Goal: Task Accomplishment & Management: Use online tool/utility

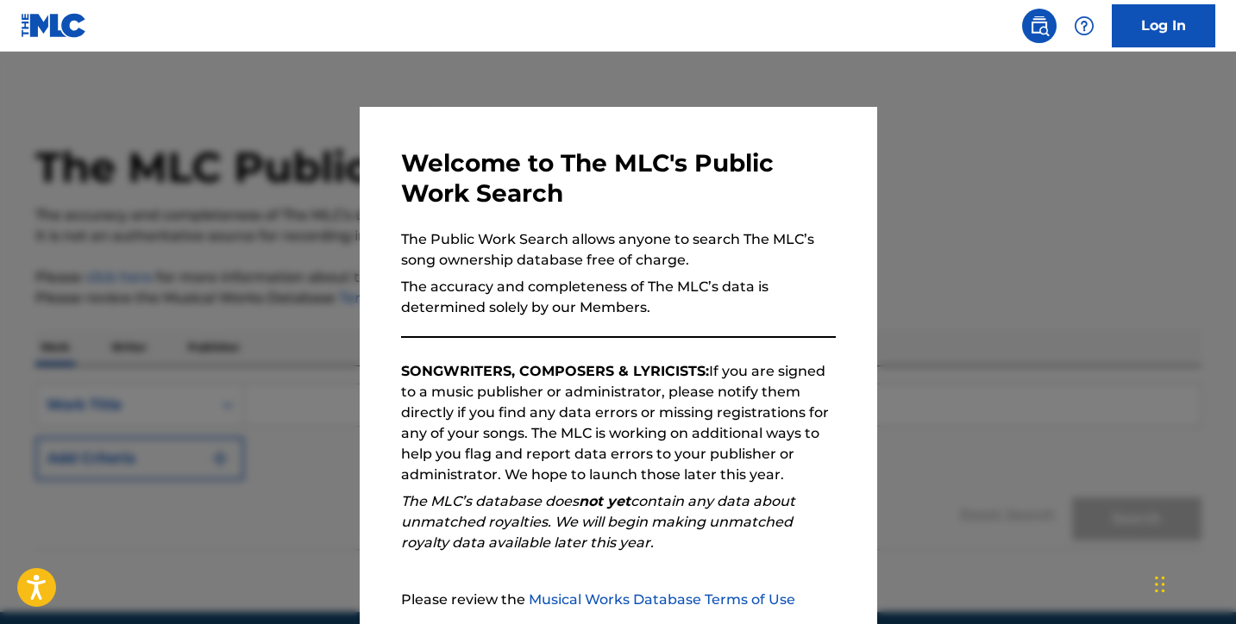
click at [770, 352] on div "Welcome to The MLC's Public Work Search The Public Work Search allows anyone to…" at bounding box center [618, 447] width 435 height 599
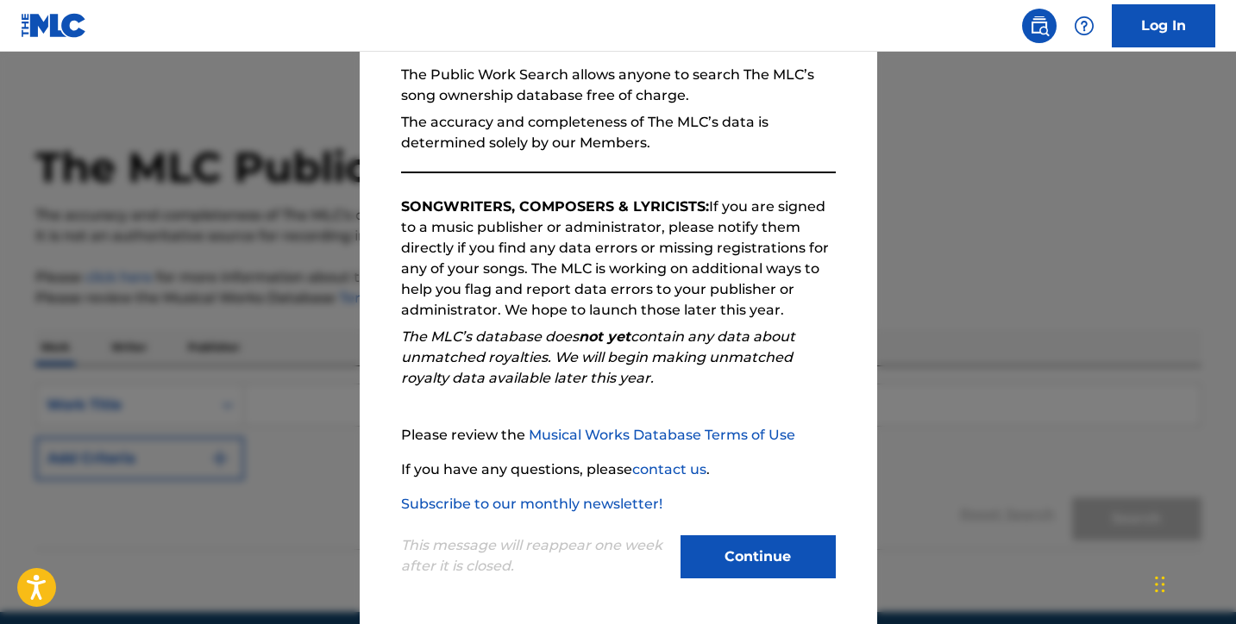
scroll to position [165, 0]
click at [742, 556] on button "Continue" at bounding box center [757, 557] width 155 height 43
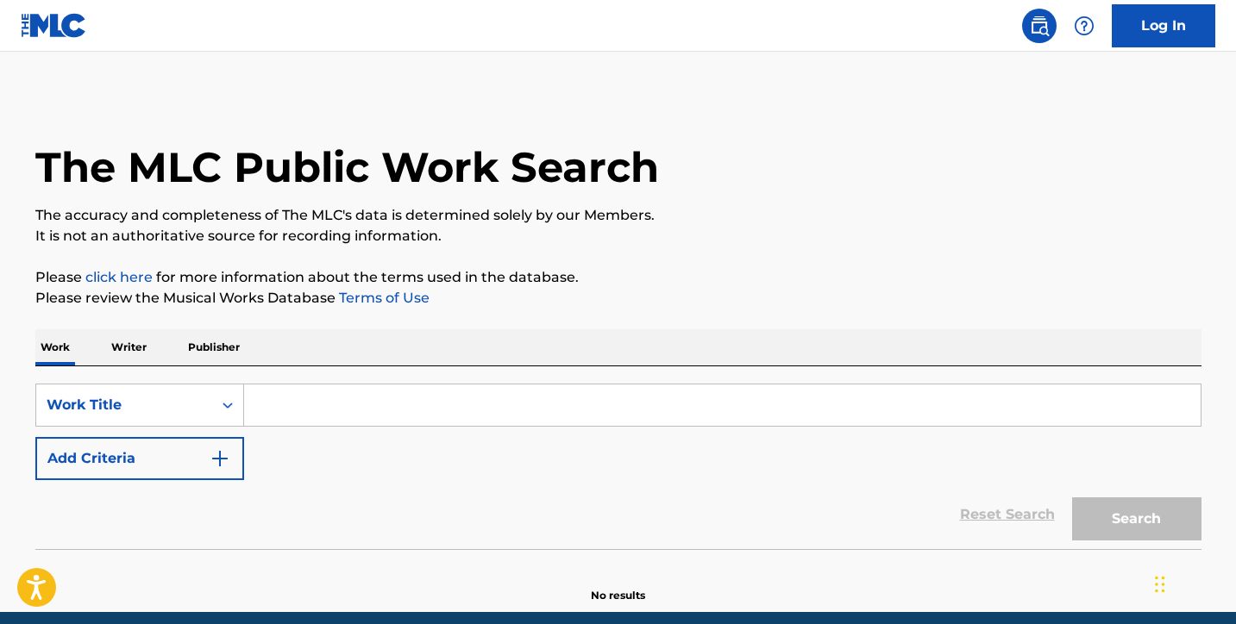
click at [1150, 19] on link "Log In" at bounding box center [1163, 25] width 103 height 43
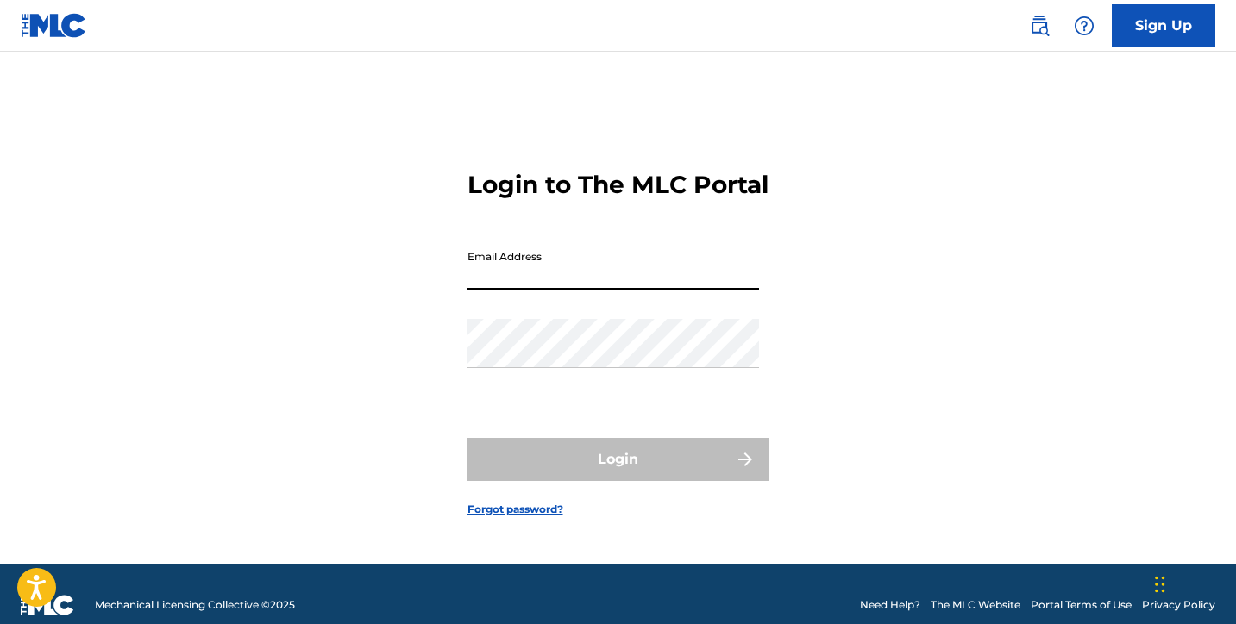
type input "p"
click at [542, 291] on input "[PERSON_NAME]" at bounding box center [613, 265] width 292 height 49
type input "[EMAIL_ADDRESS][DOMAIN_NAME]"
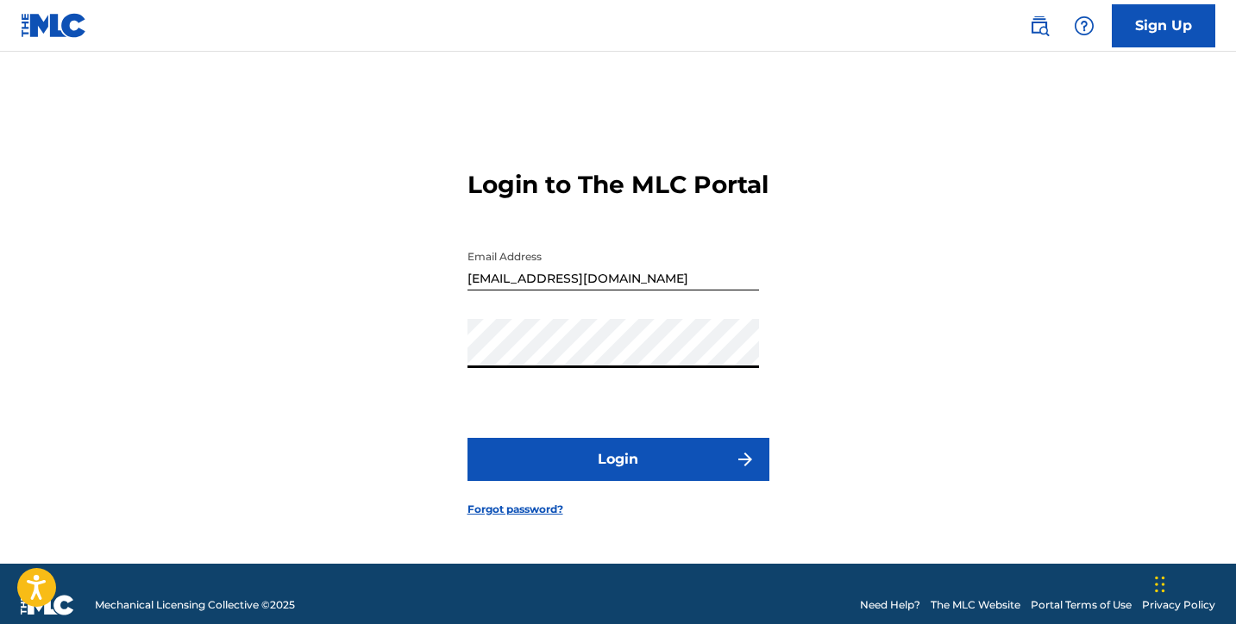
click at [618, 474] on button "Login" at bounding box center [618, 459] width 302 height 43
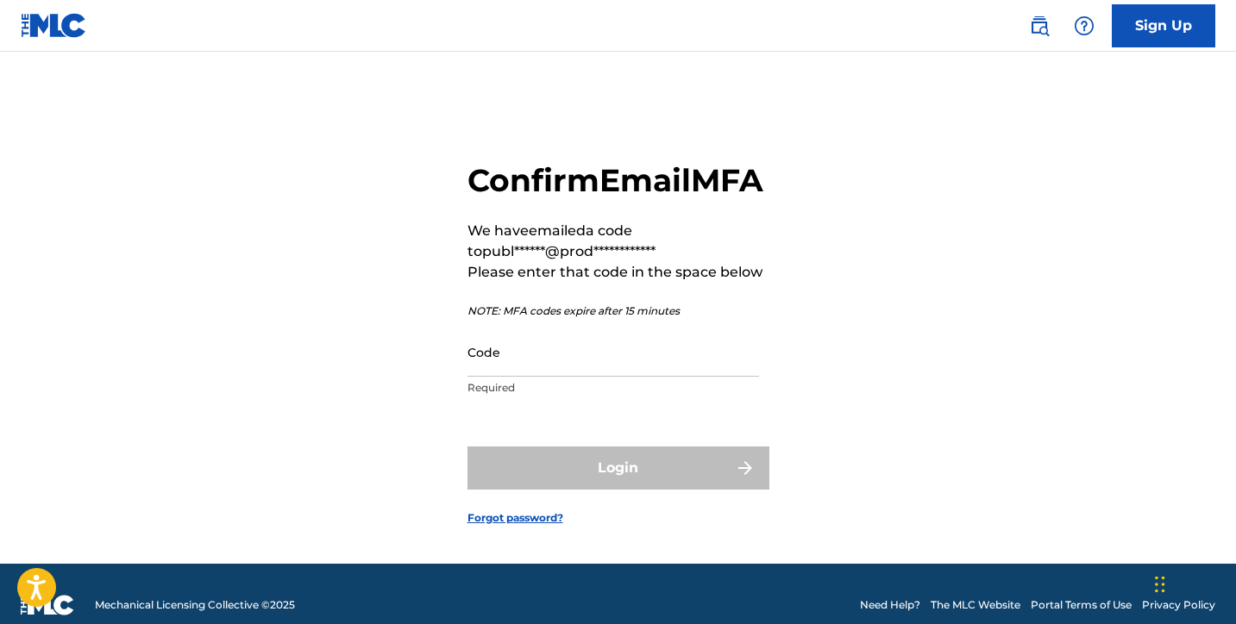
click at [528, 377] on input "Code" at bounding box center [613, 352] width 292 height 49
paste input "805410"
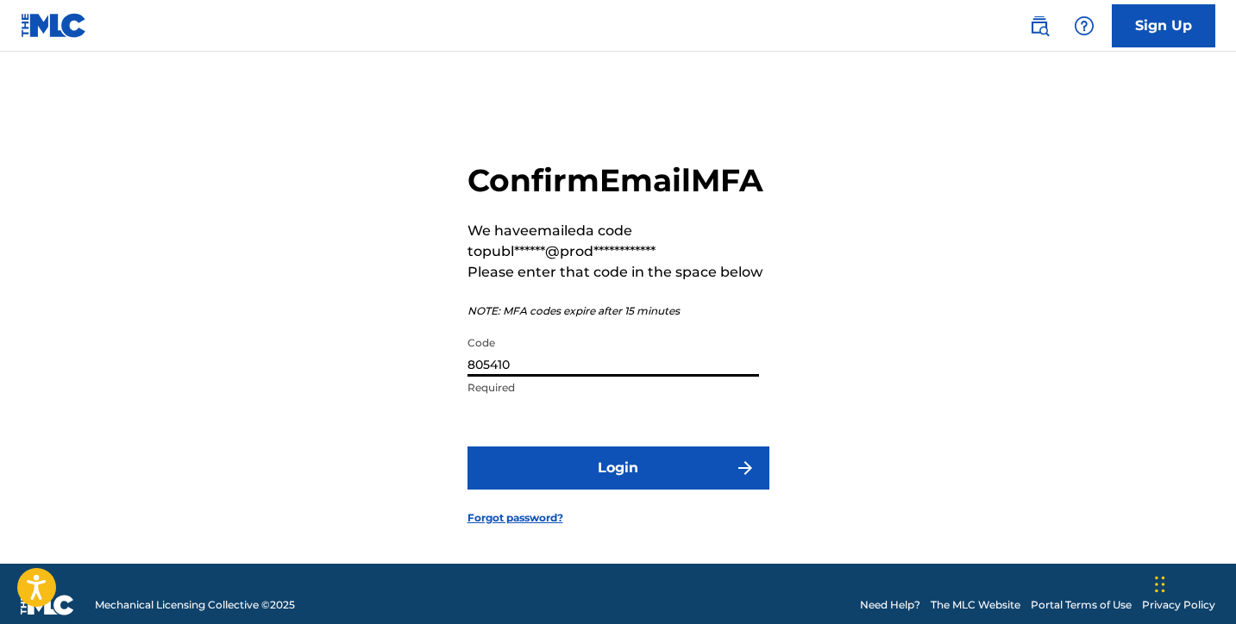
type input "805410"
click at [618, 490] on button "Login" at bounding box center [618, 468] width 302 height 43
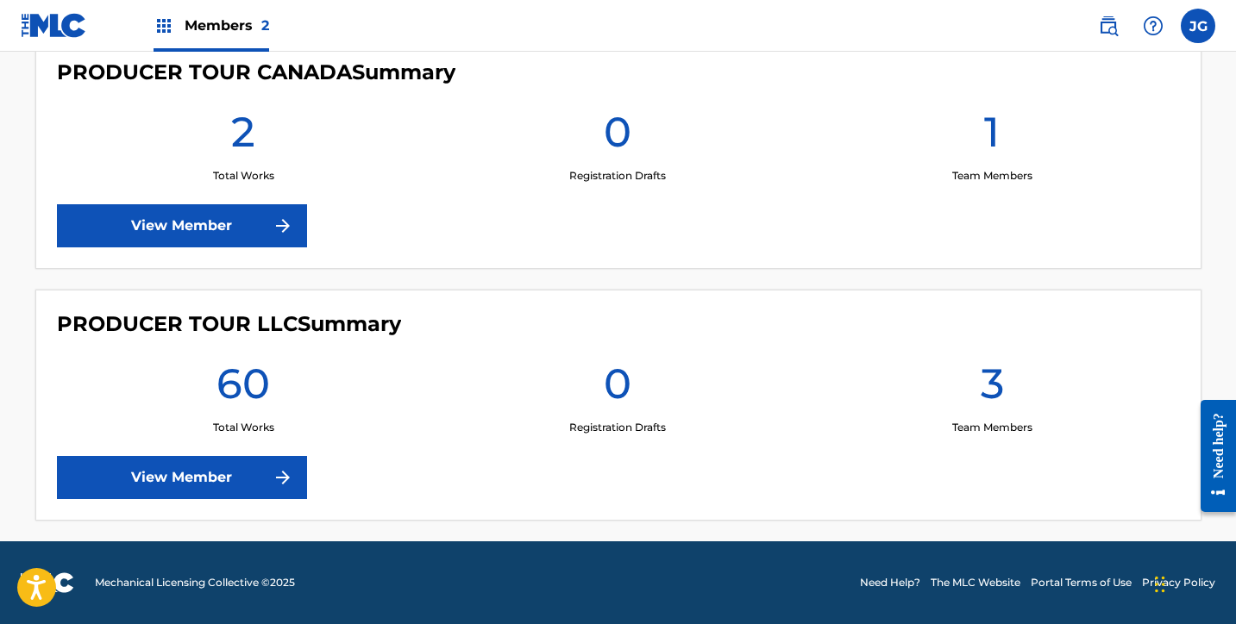
scroll to position [511, 0]
click at [180, 209] on link "View Member" at bounding box center [182, 225] width 250 height 43
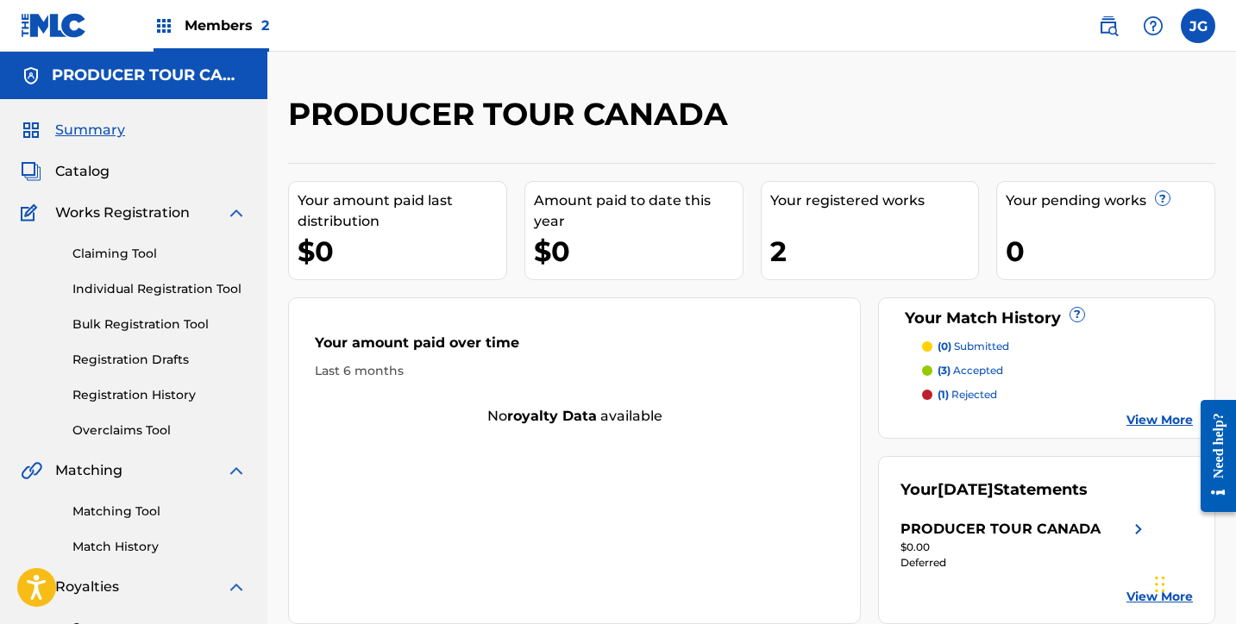
click at [72, 174] on span "Catalog" at bounding box center [82, 171] width 54 height 21
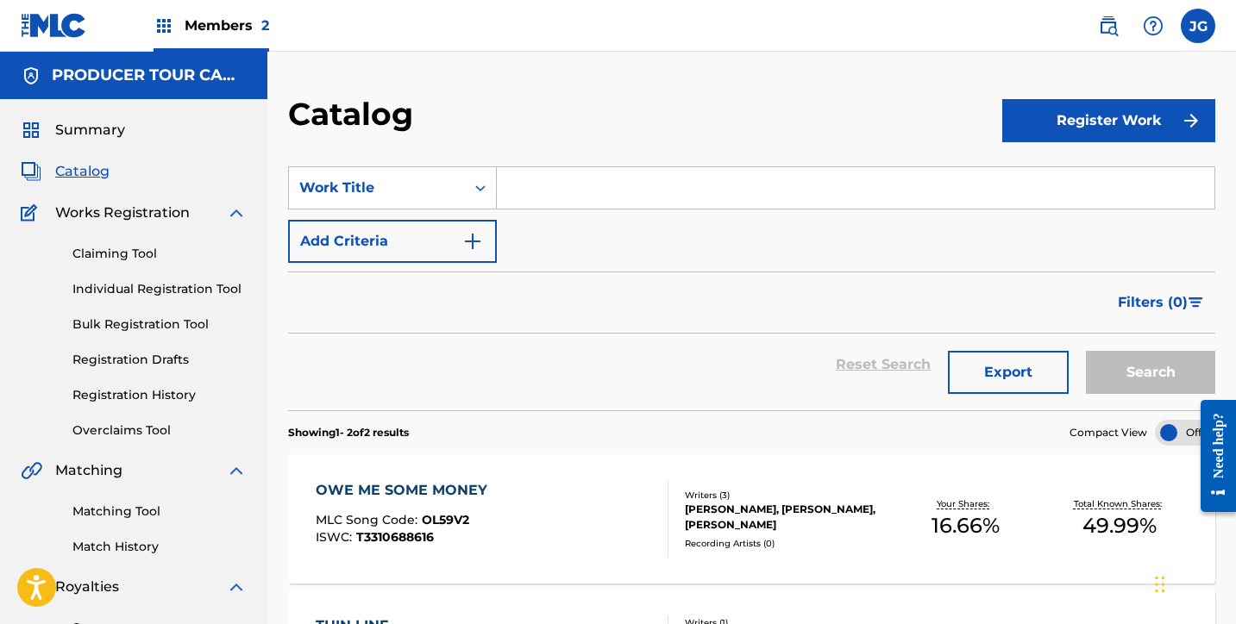
click at [61, 24] on img at bounding box center [54, 25] width 66 height 25
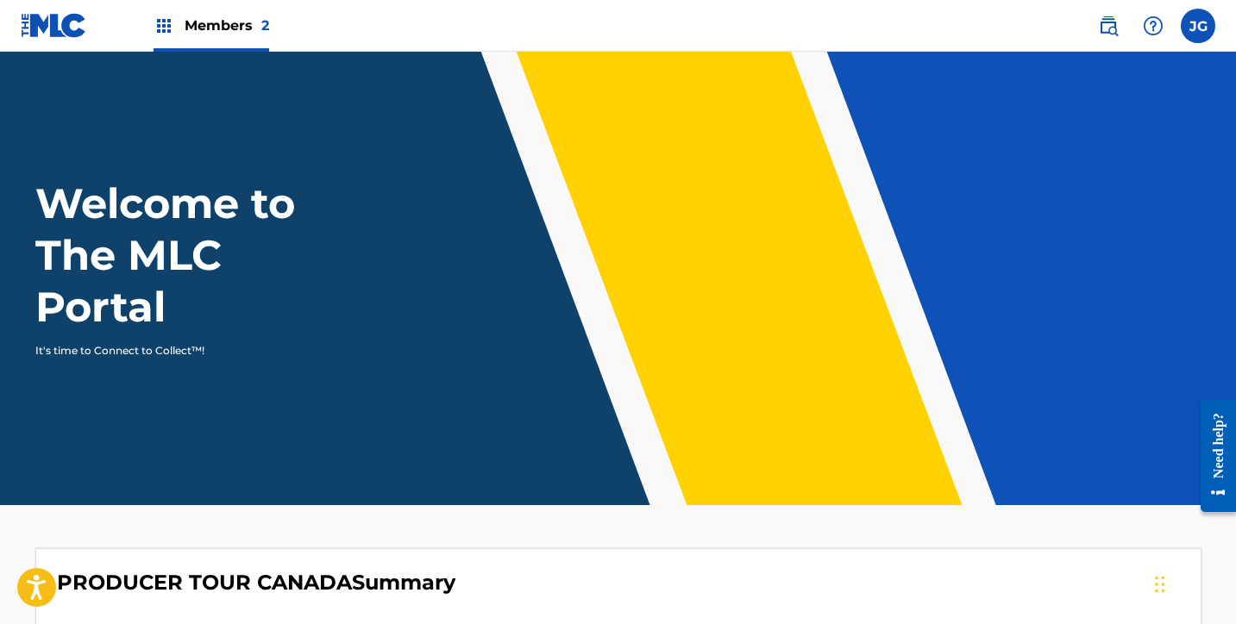
click at [1198, 25] on label at bounding box center [1198, 26] width 34 height 34
click at [1198, 26] on input "[PERSON_NAME] [EMAIL_ADDRESS][DOMAIN_NAME] Notification Preferences Profile Log…" at bounding box center [1198, 26] width 0 height 0
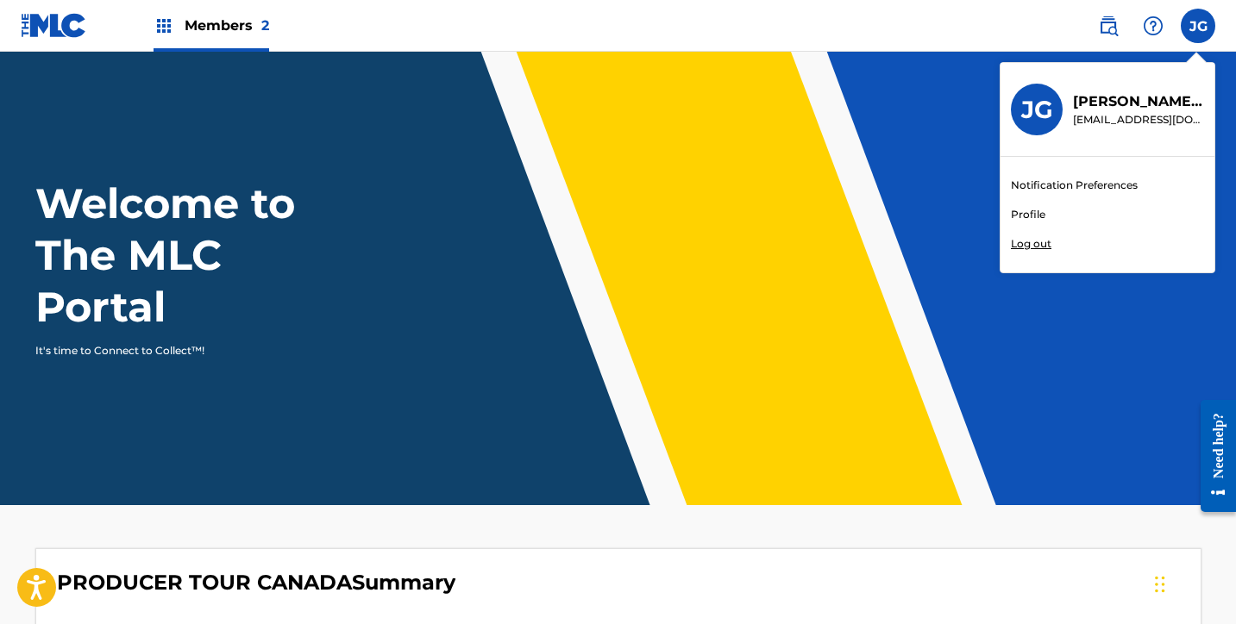
click at [178, 16] on div "Members 2" at bounding box center [212, 25] width 116 height 51
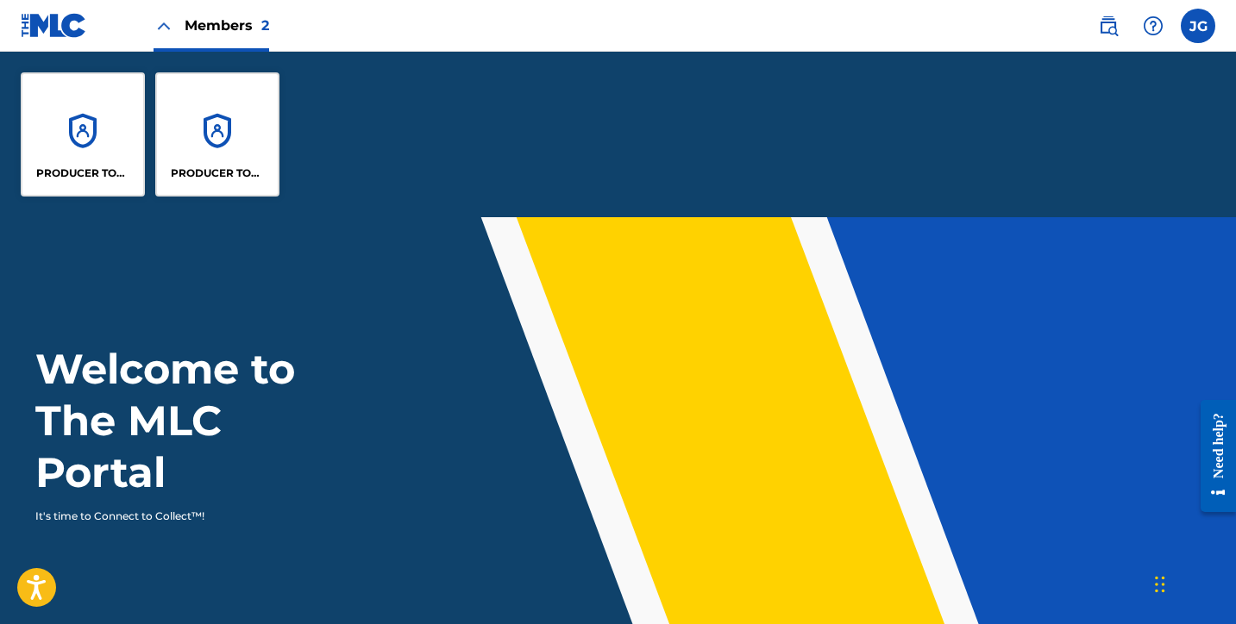
click at [280, 120] on div "PRODUCER TOUR CANADA PRODUCER TOUR LLC" at bounding box center [150, 135] width 300 height 166
click at [227, 120] on div "PRODUCER TOUR LLC" at bounding box center [217, 134] width 124 height 124
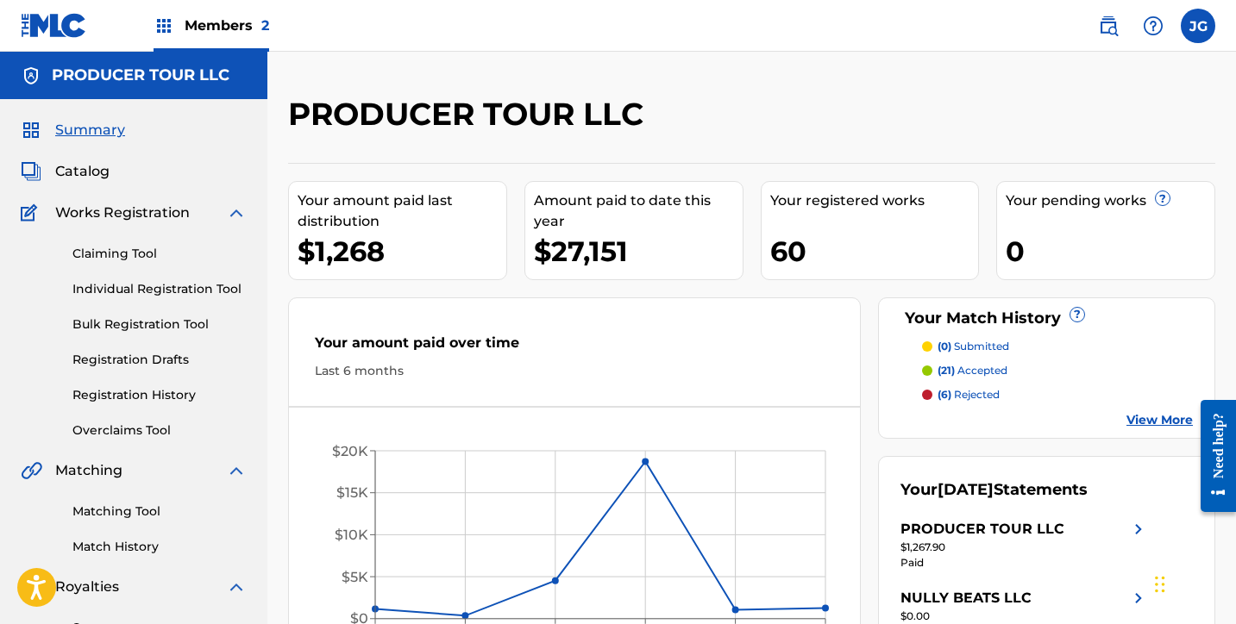
scroll to position [1, 0]
click at [92, 171] on span "Catalog" at bounding box center [82, 170] width 54 height 21
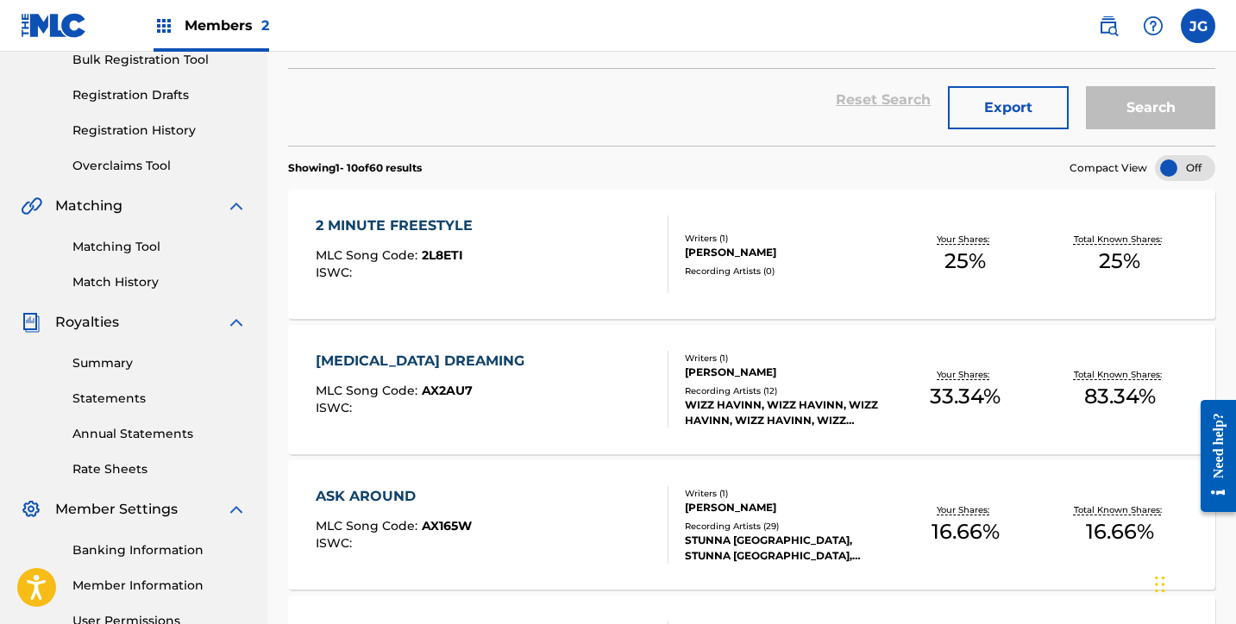
scroll to position [271, 1]
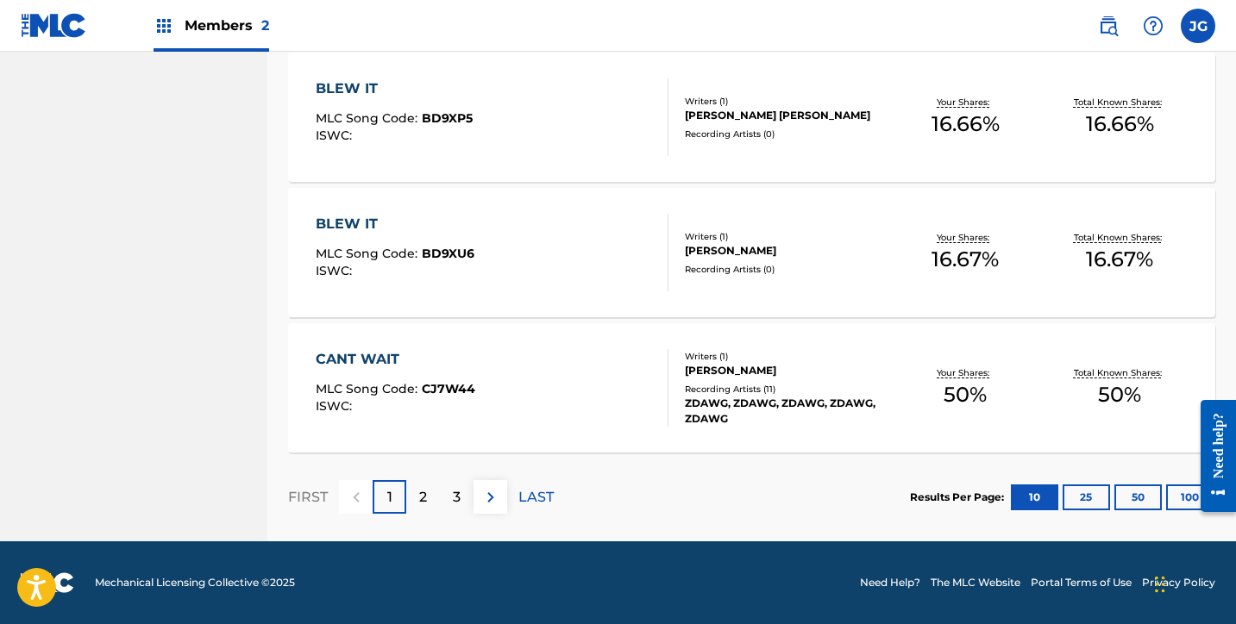
click at [451, 489] on div "3" at bounding box center [457, 497] width 34 height 34
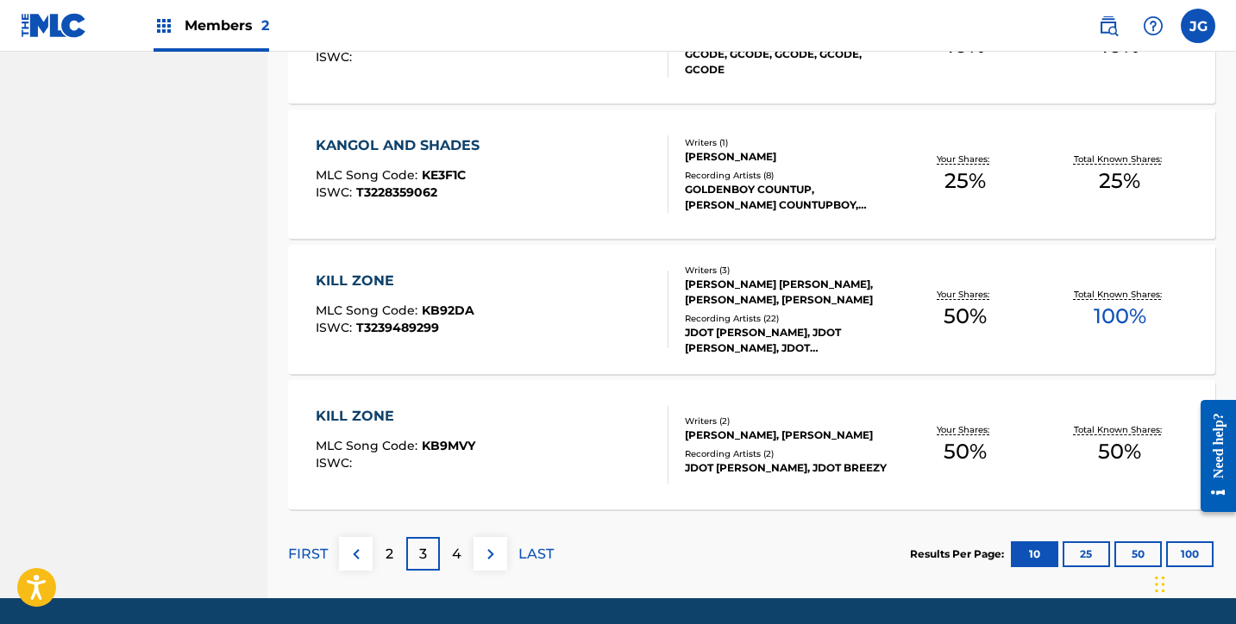
scroll to position [1294, 0]
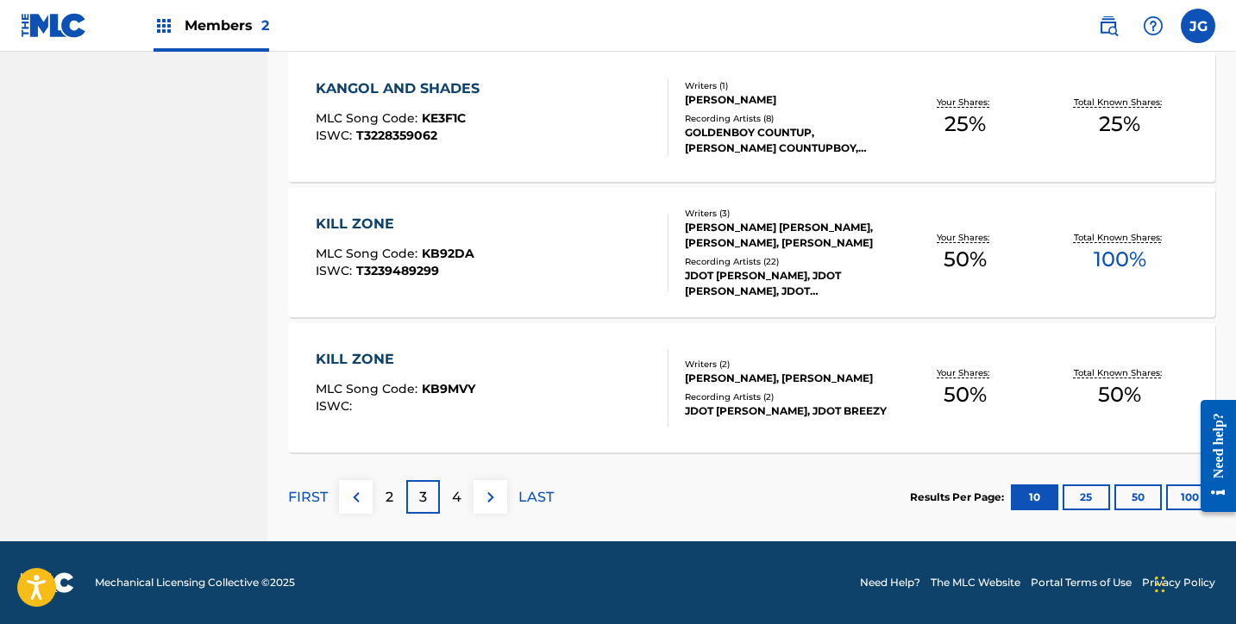
click at [455, 501] on p "4" at bounding box center [456, 497] width 9 height 21
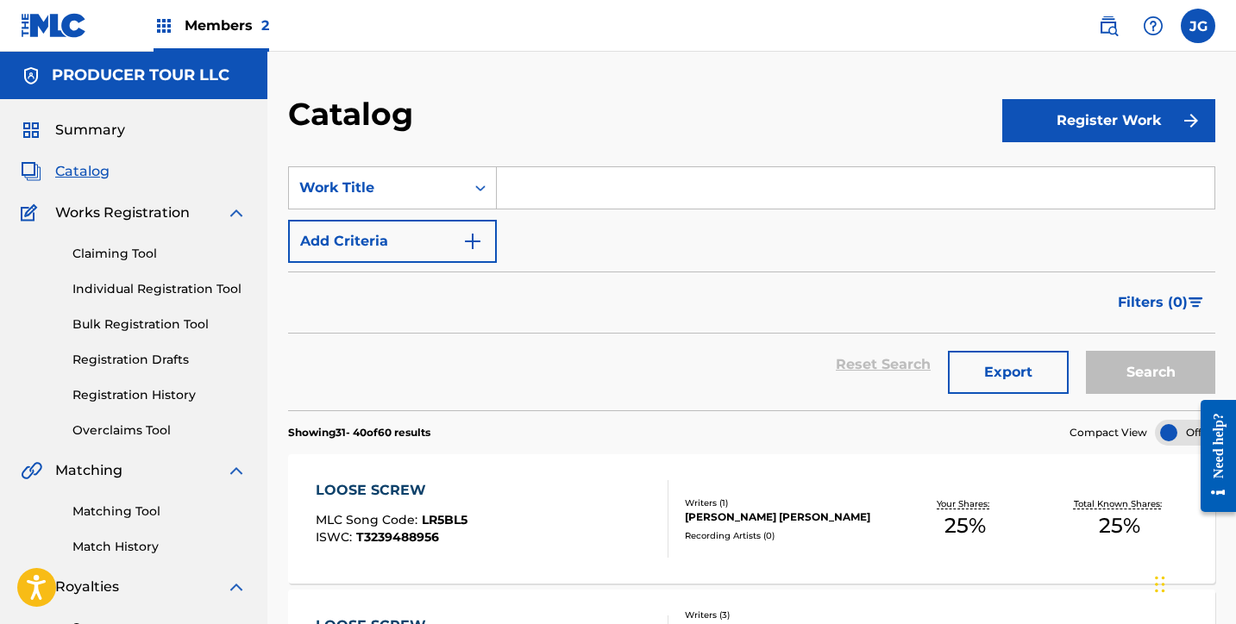
scroll to position [0, 0]
click at [110, 546] on link "Match History" at bounding box center [159, 547] width 174 height 18
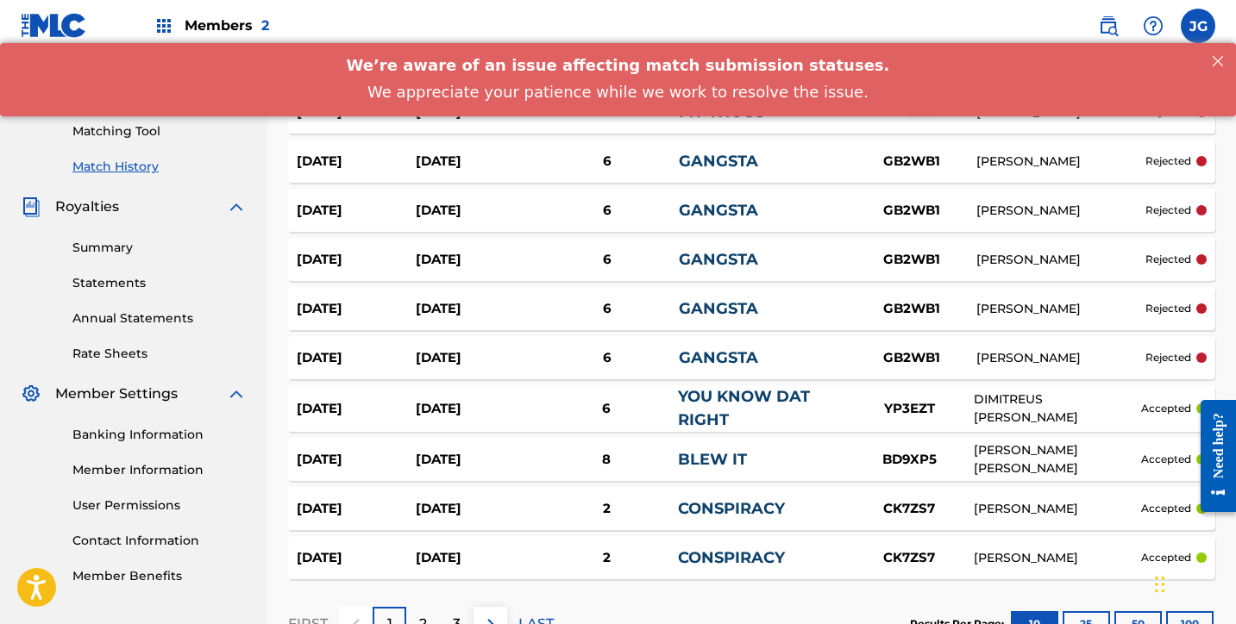
scroll to position [453, 0]
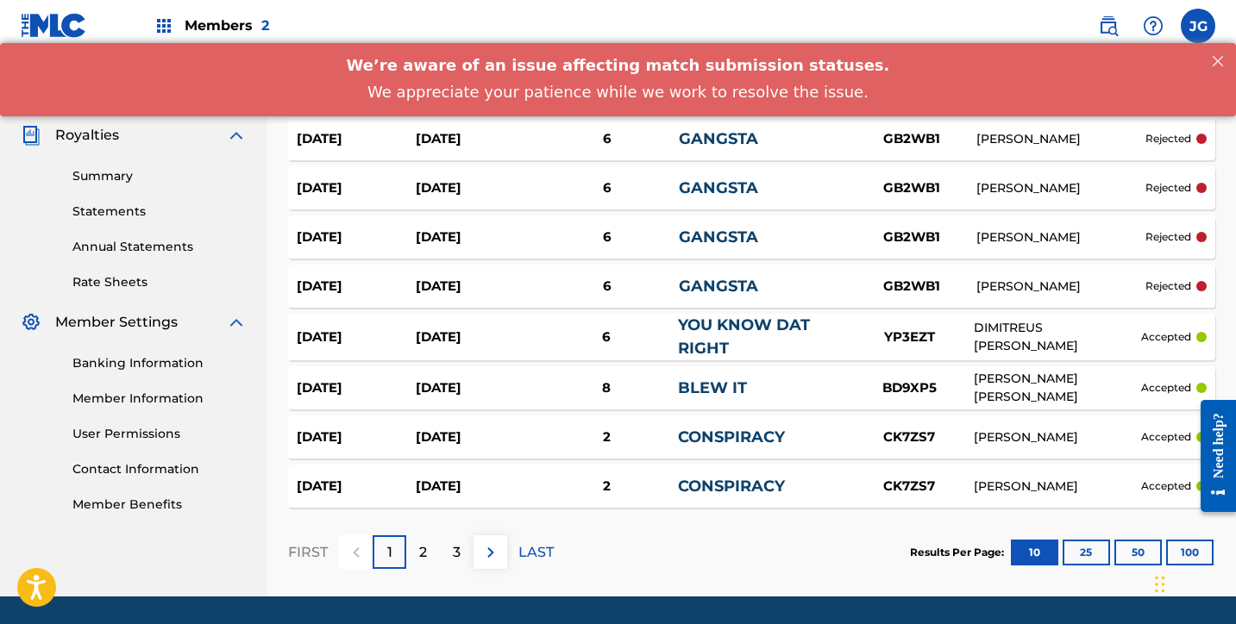
click at [428, 539] on div "2" at bounding box center [423, 553] width 34 height 34
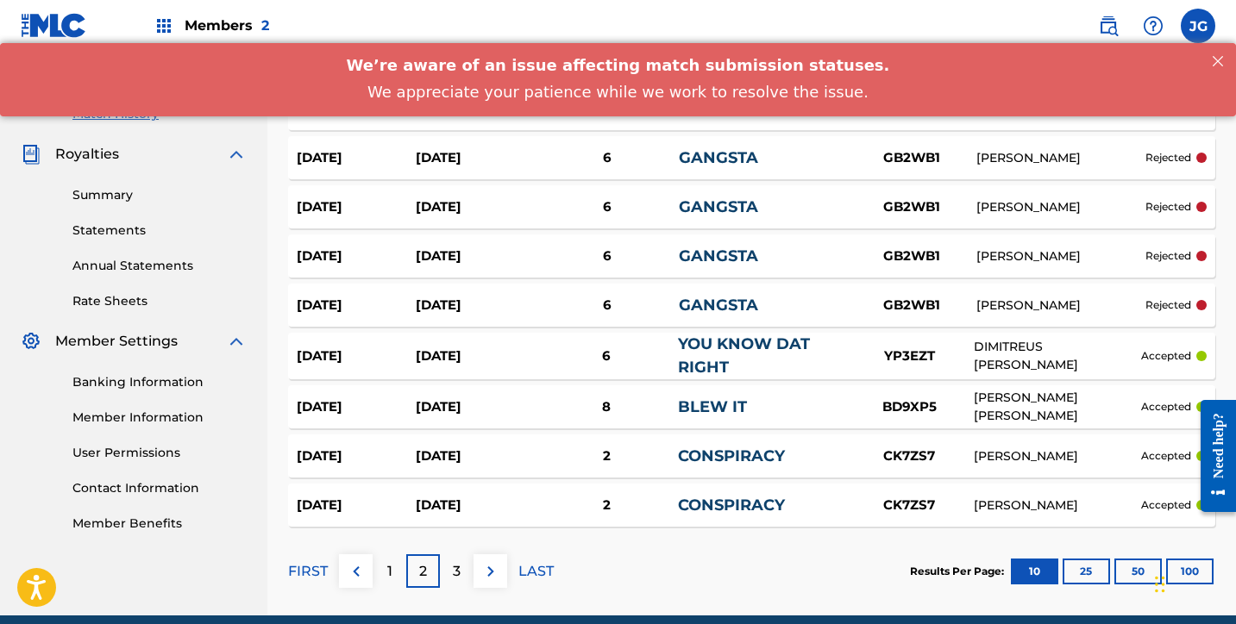
scroll to position [436, 0]
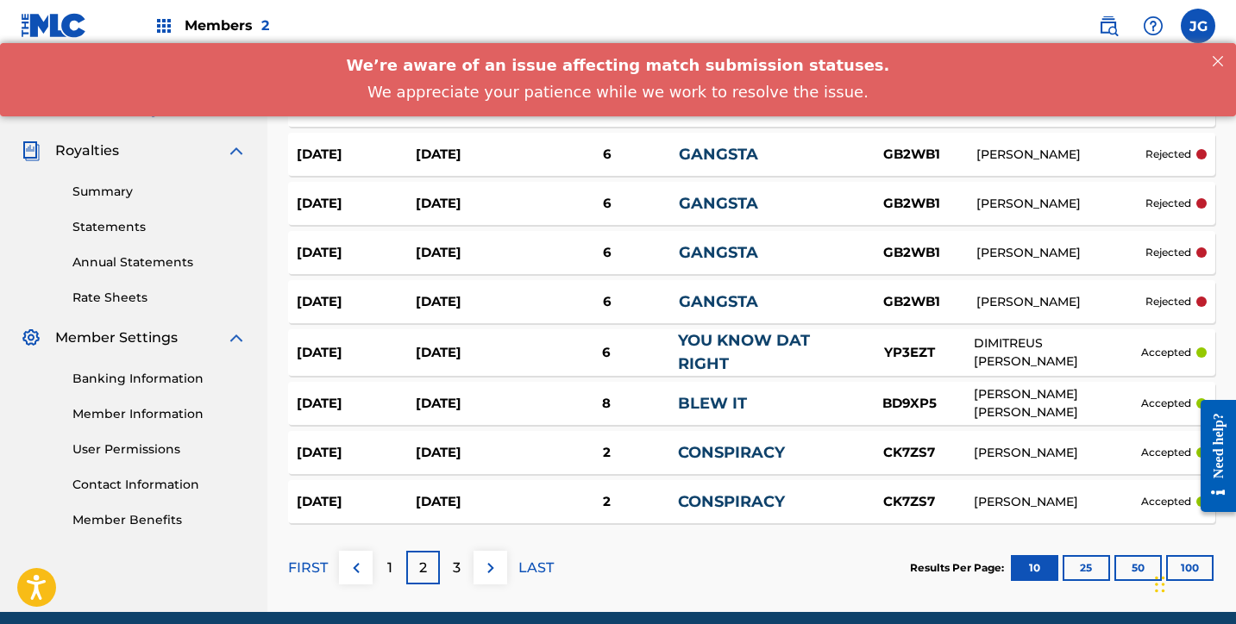
click at [449, 567] on div "3" at bounding box center [457, 568] width 34 height 34
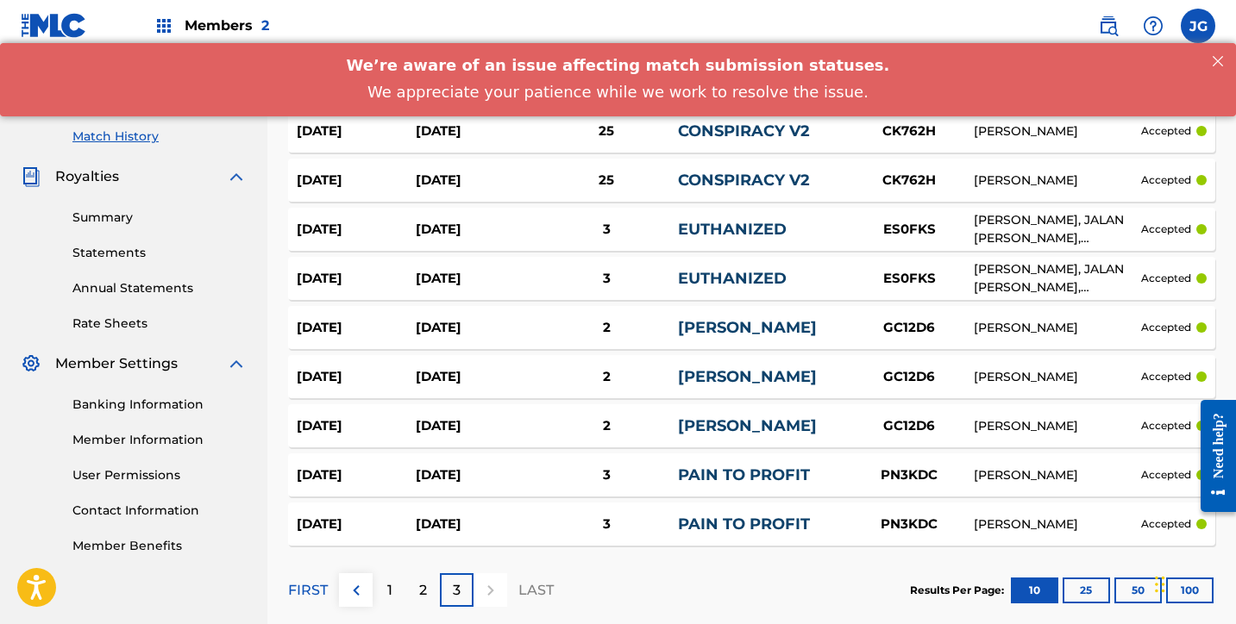
scroll to position [411, 0]
click at [392, 580] on div "1" at bounding box center [390, 591] width 34 height 34
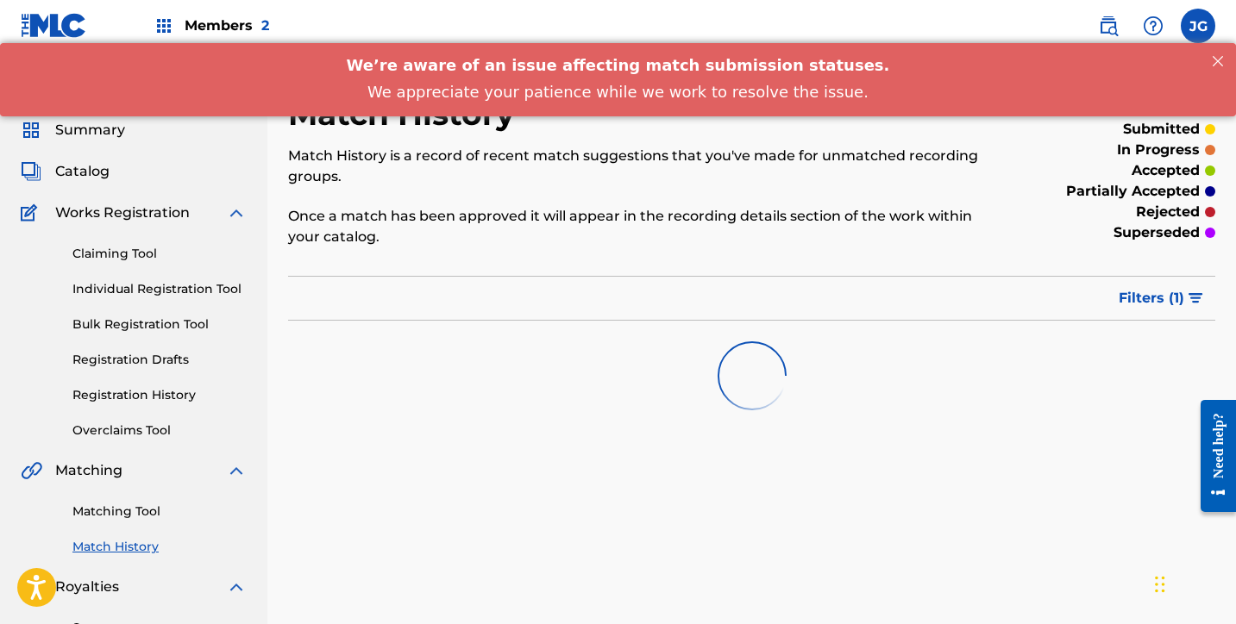
scroll to position [0, 0]
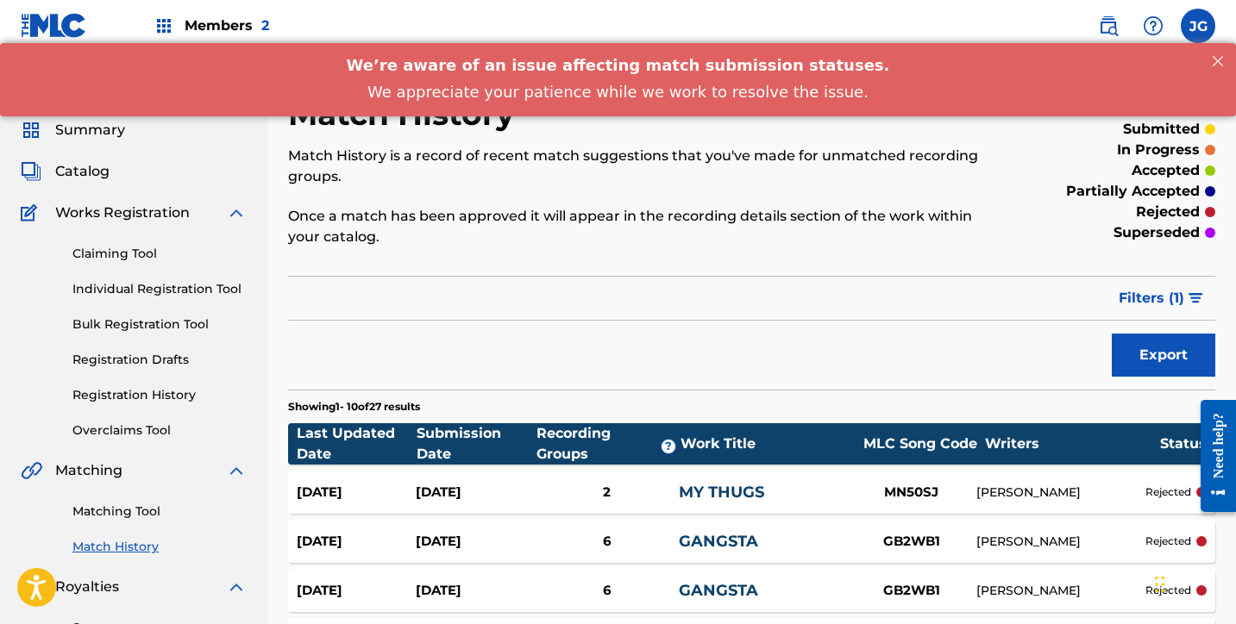
click at [84, 176] on span "Catalog" at bounding box center [82, 171] width 54 height 21
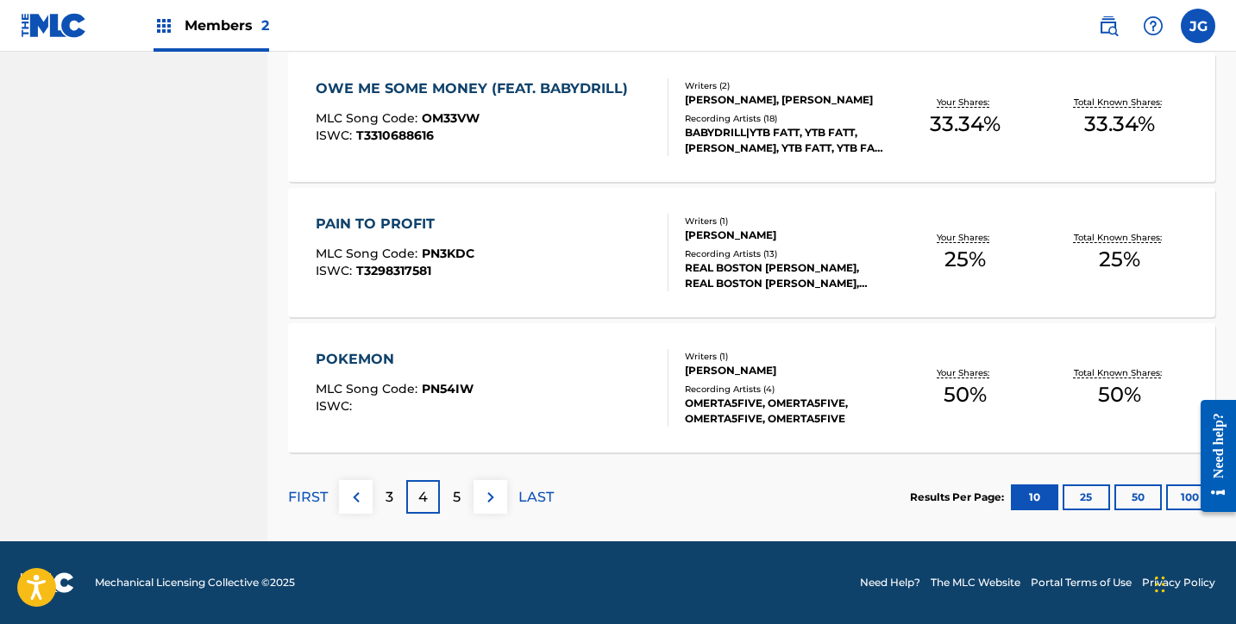
click at [453, 496] on p "5" at bounding box center [457, 497] width 8 height 21
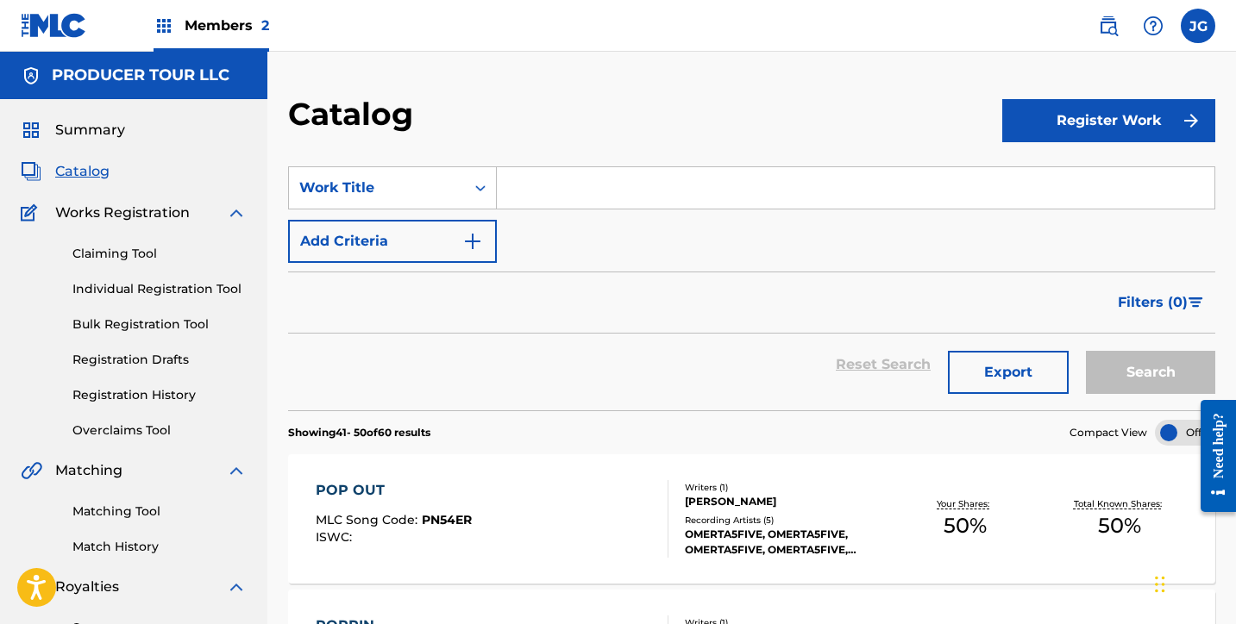
click at [106, 144] on div "Summary Catalog Works Registration Claiming Tool Individual Registration Tool B…" at bounding box center [133, 542] width 267 height 887
click at [106, 126] on span "Summary" at bounding box center [90, 130] width 70 height 21
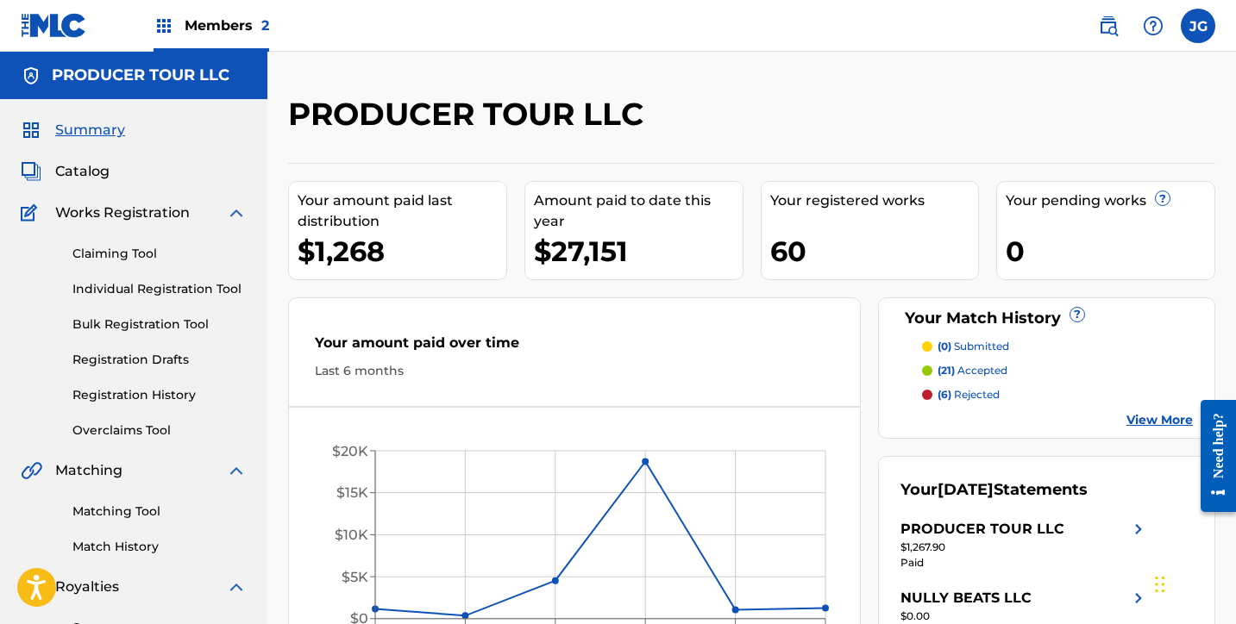
click at [78, 172] on span "Catalog" at bounding box center [82, 171] width 54 height 21
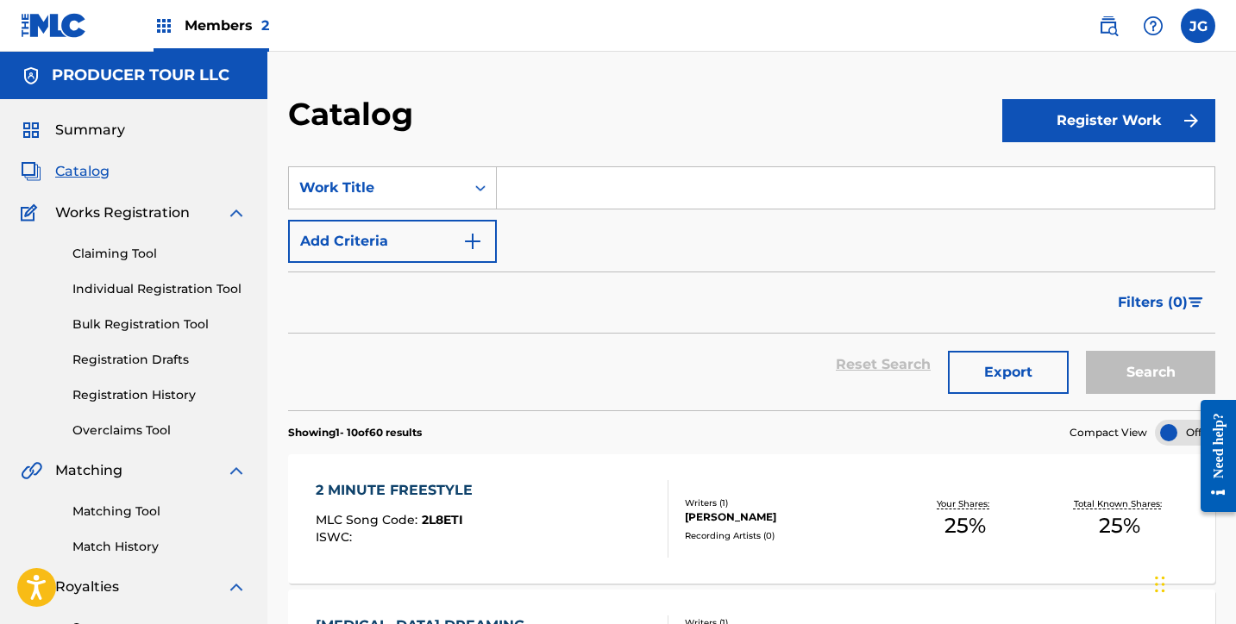
click at [1100, 22] on img at bounding box center [1108, 26] width 21 height 21
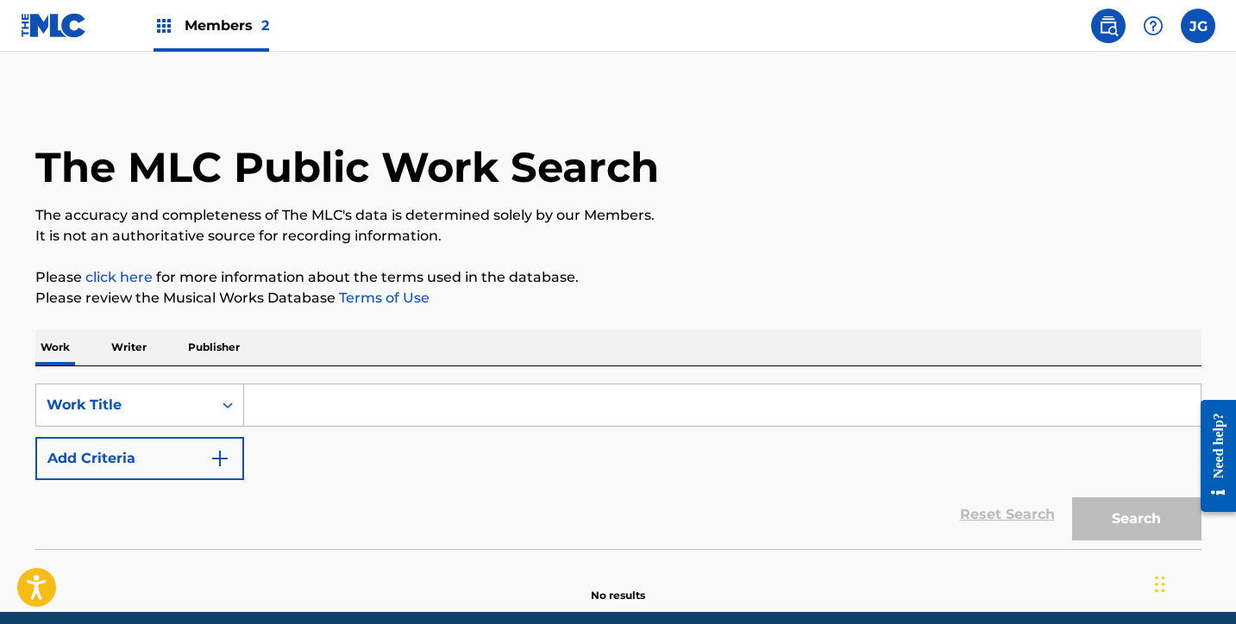
click at [304, 401] on input "Search Form" at bounding box center [722, 405] width 956 height 41
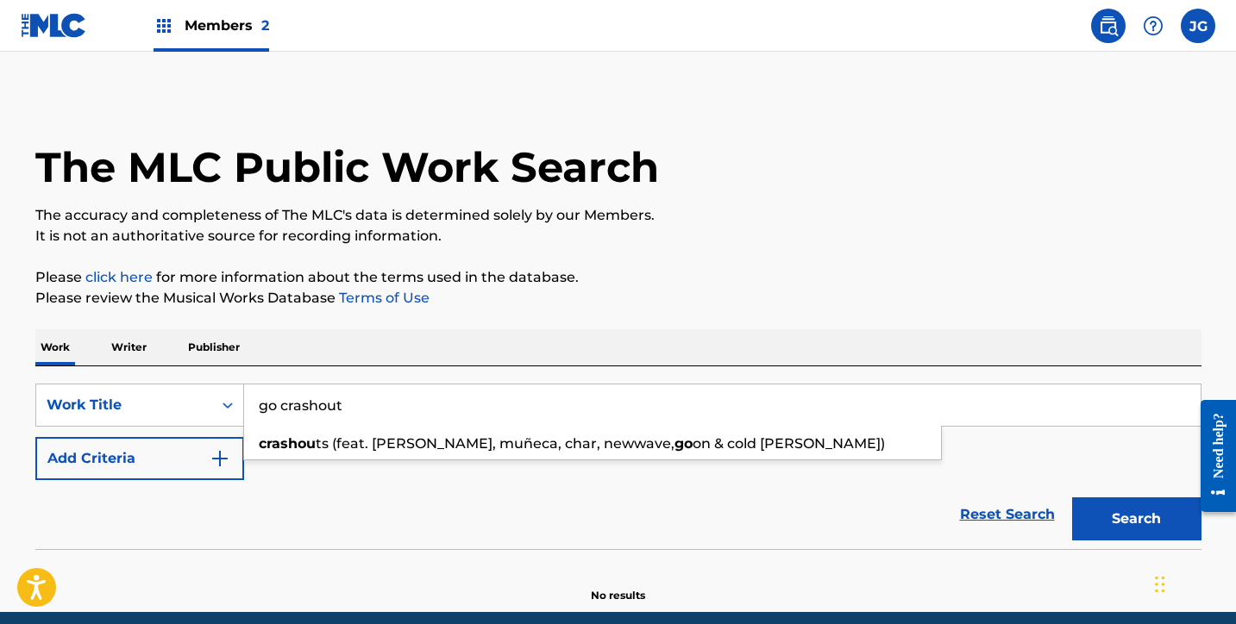
click at [1136, 519] on button "Search" at bounding box center [1136, 519] width 129 height 43
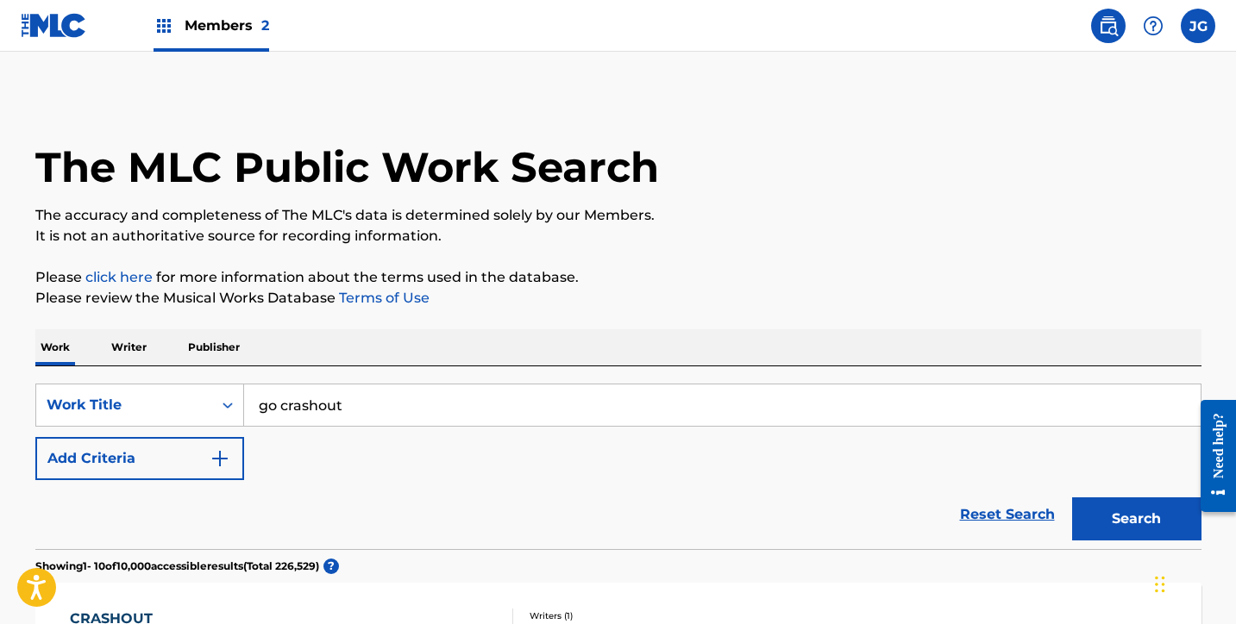
click at [269, 407] on input "go crashout" at bounding box center [722, 405] width 956 height 41
type input "og crashout"
click at [1136, 519] on button "Search" at bounding box center [1136, 519] width 129 height 43
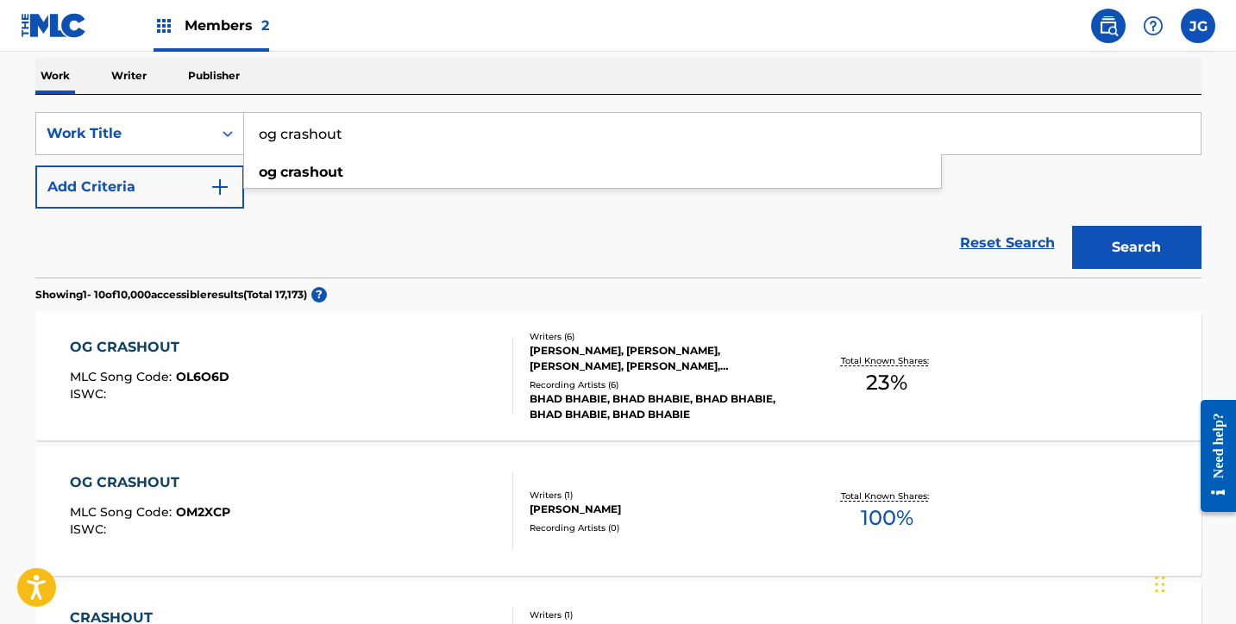
scroll to position [273, 0]
click at [349, 396] on div "OG CRASHOUT MLC Song Code : OL6O6D ISWC :" at bounding box center [291, 375] width 443 height 78
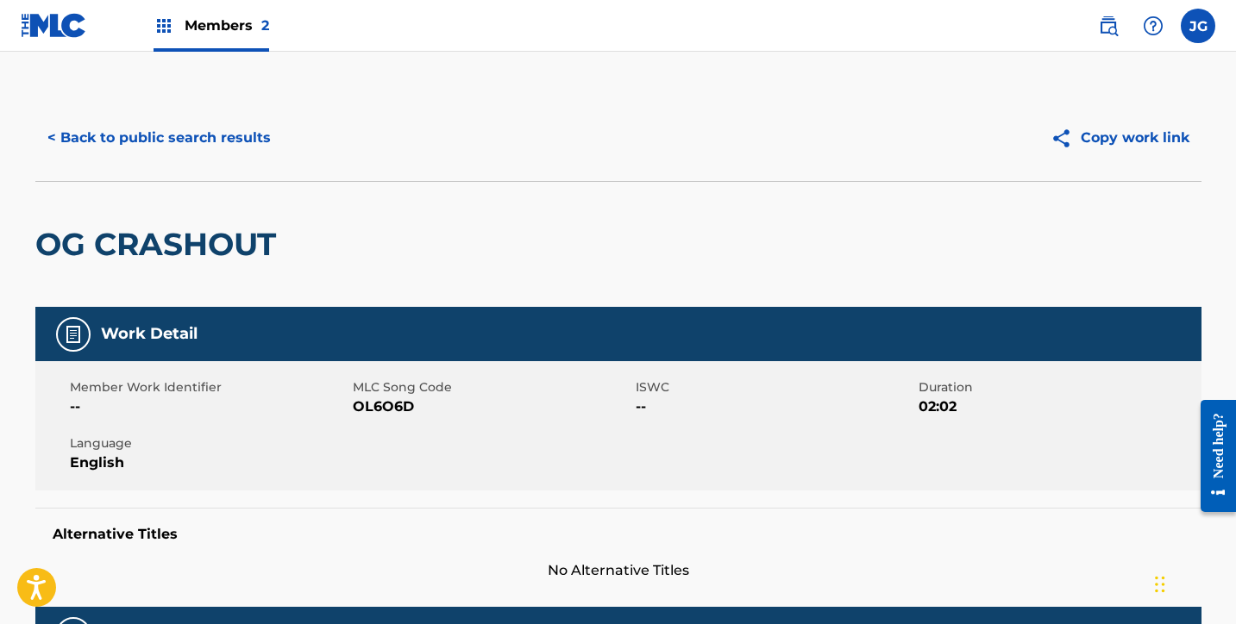
click at [41, 39] on link at bounding box center [54, 25] width 66 height 51
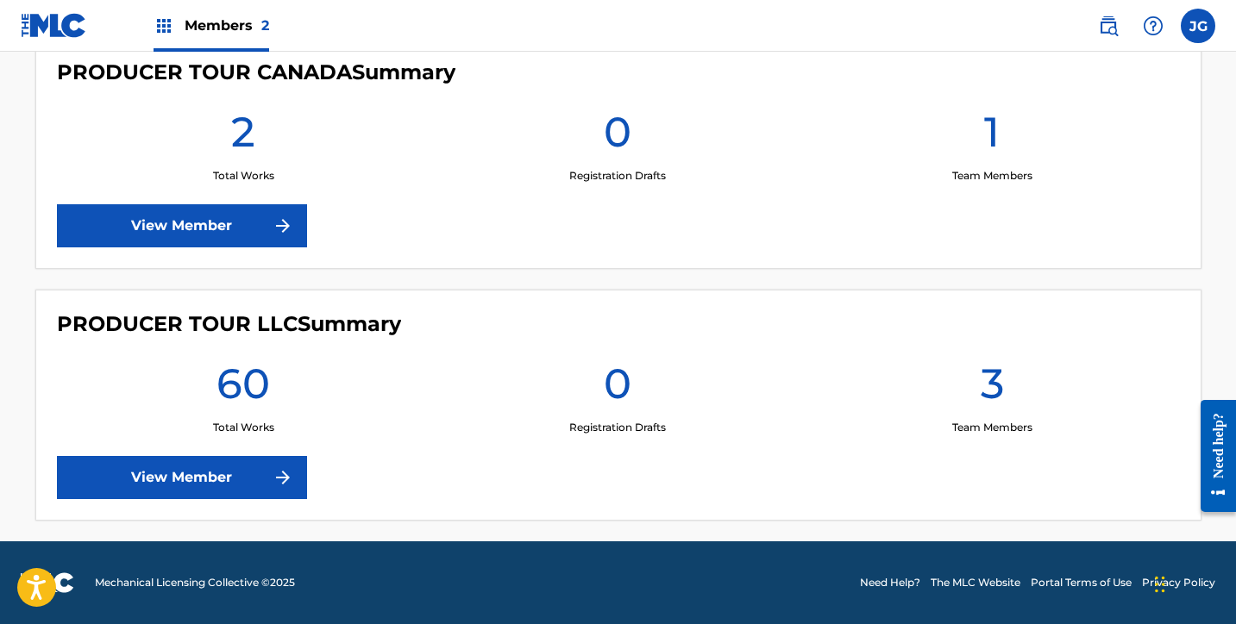
scroll to position [511, 0]
click at [188, 478] on link "View Member" at bounding box center [182, 477] width 250 height 43
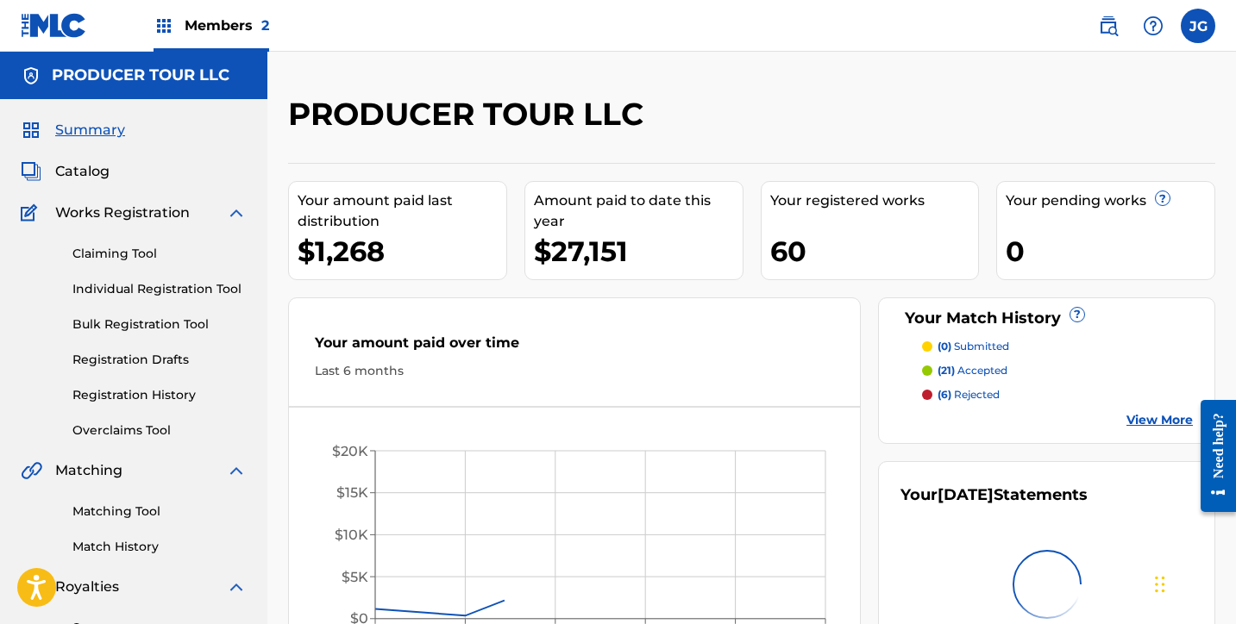
click at [97, 253] on link "Claiming Tool" at bounding box center [159, 254] width 174 height 18
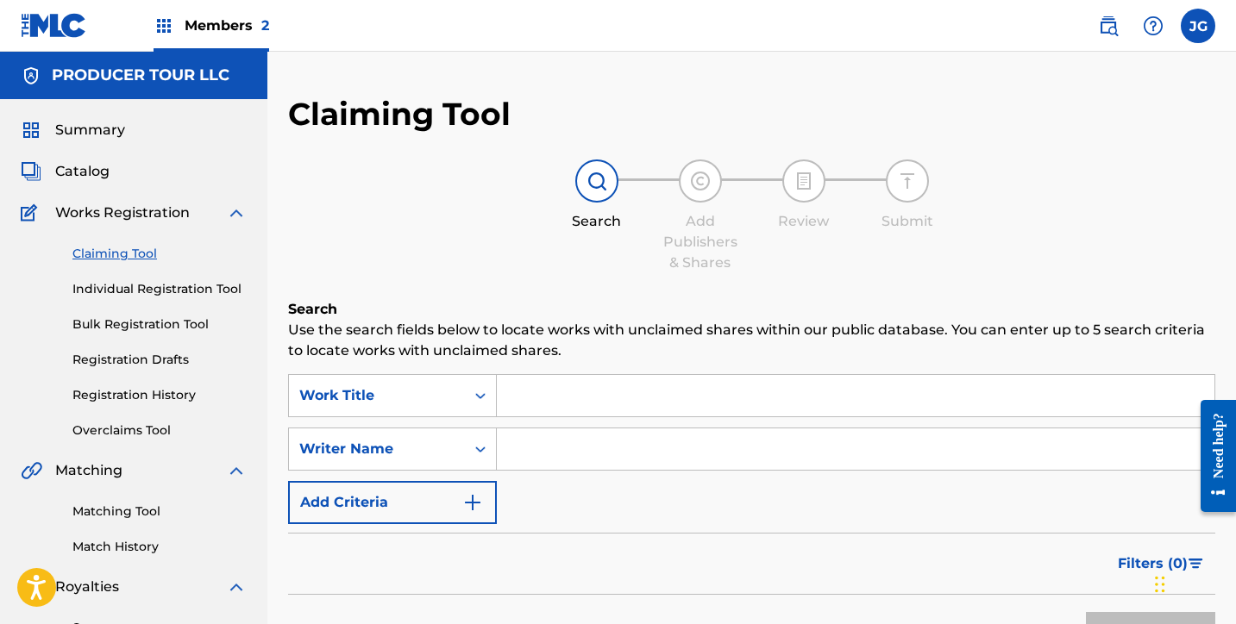
click at [532, 381] on input "Search Form" at bounding box center [856, 395] width 718 height 41
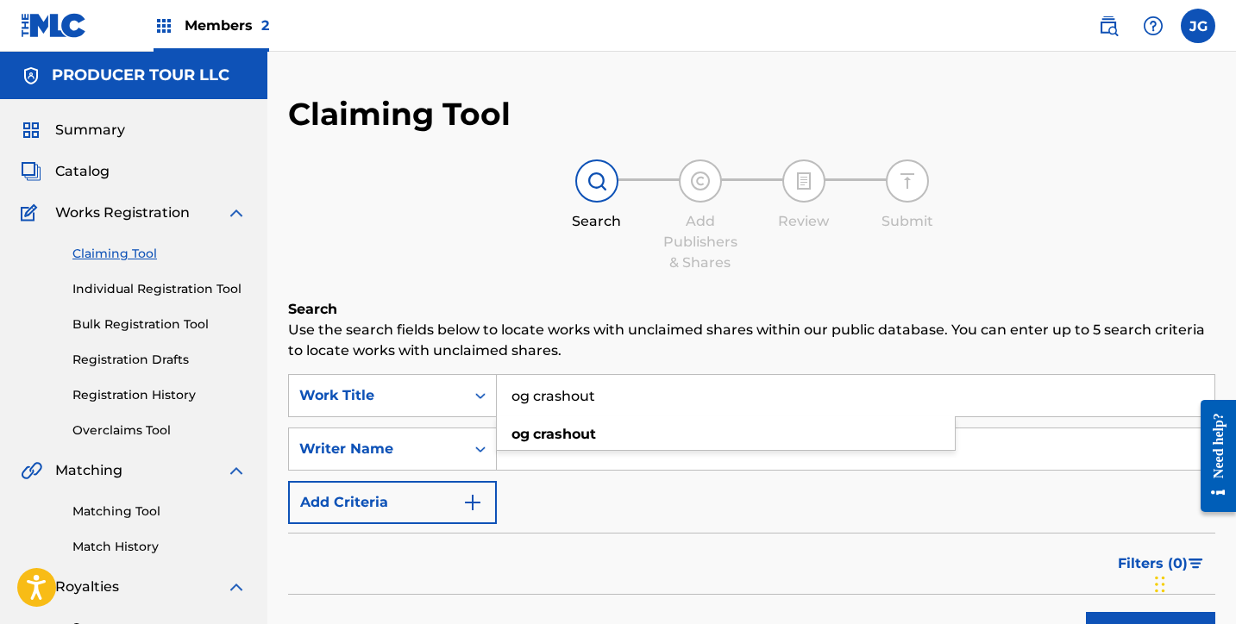
type input "og crashout"
click at [1151, 624] on button "Search" at bounding box center [1150, 633] width 129 height 43
click at [540, 439] on input "Search Form" at bounding box center [856, 449] width 718 height 41
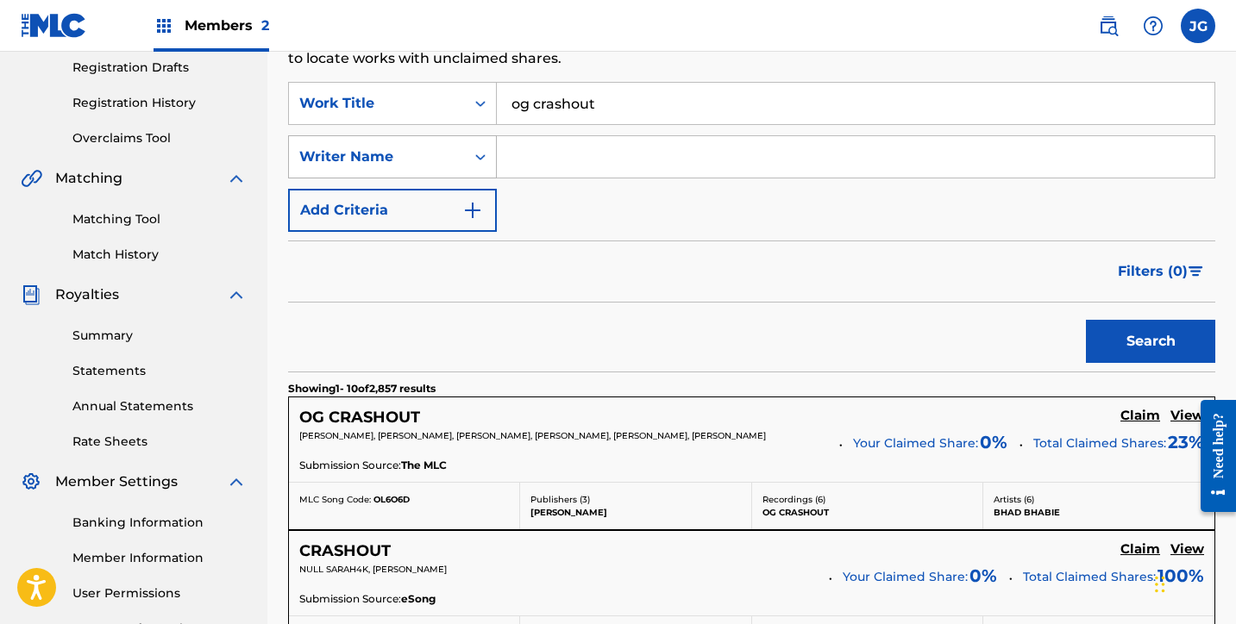
scroll to position [292, 0]
click at [1145, 416] on h5 "Claim" at bounding box center [1140, 416] width 40 height 16
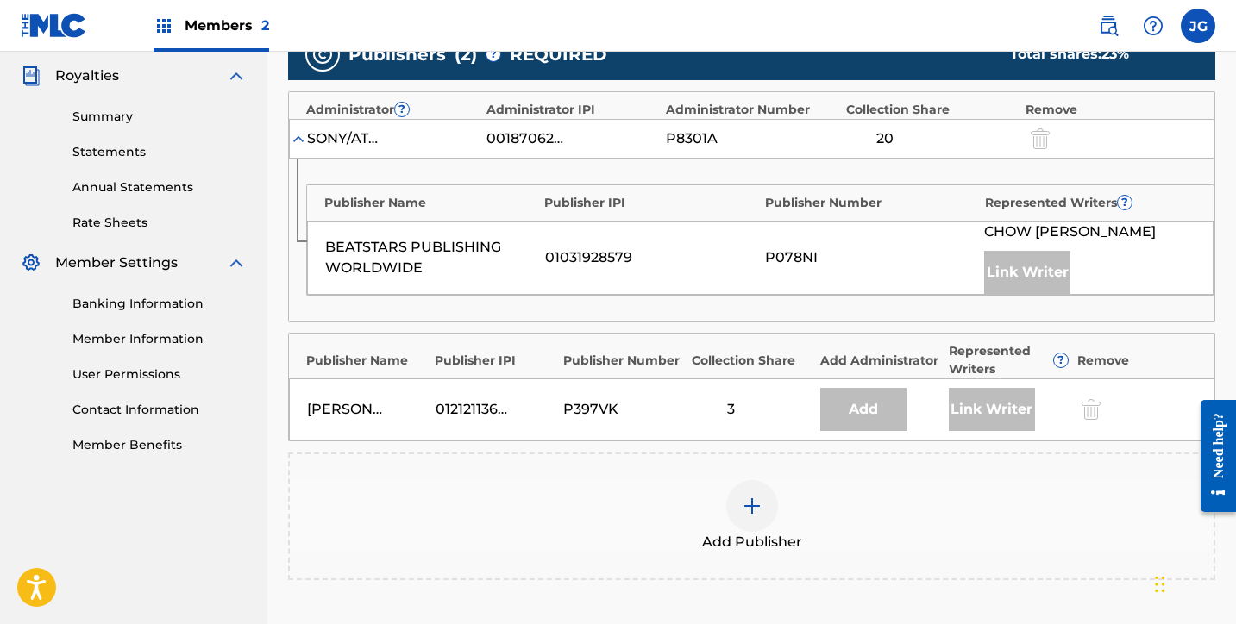
scroll to position [599, 0]
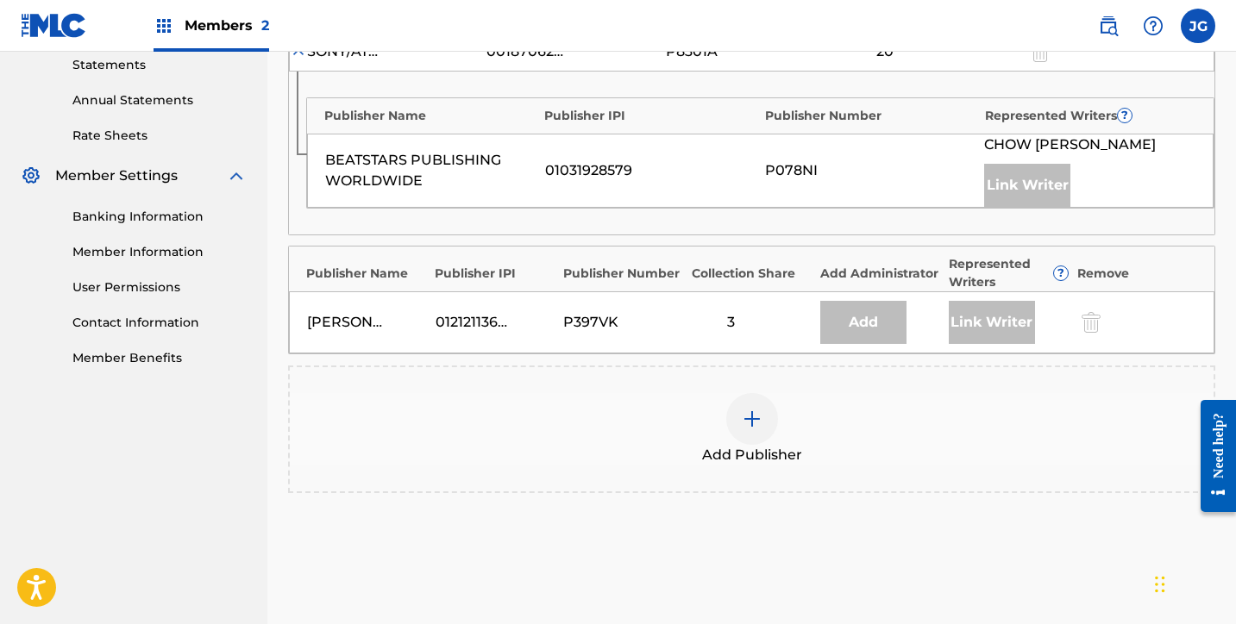
click at [763, 448] on span "Add Publisher" at bounding box center [752, 455] width 100 height 21
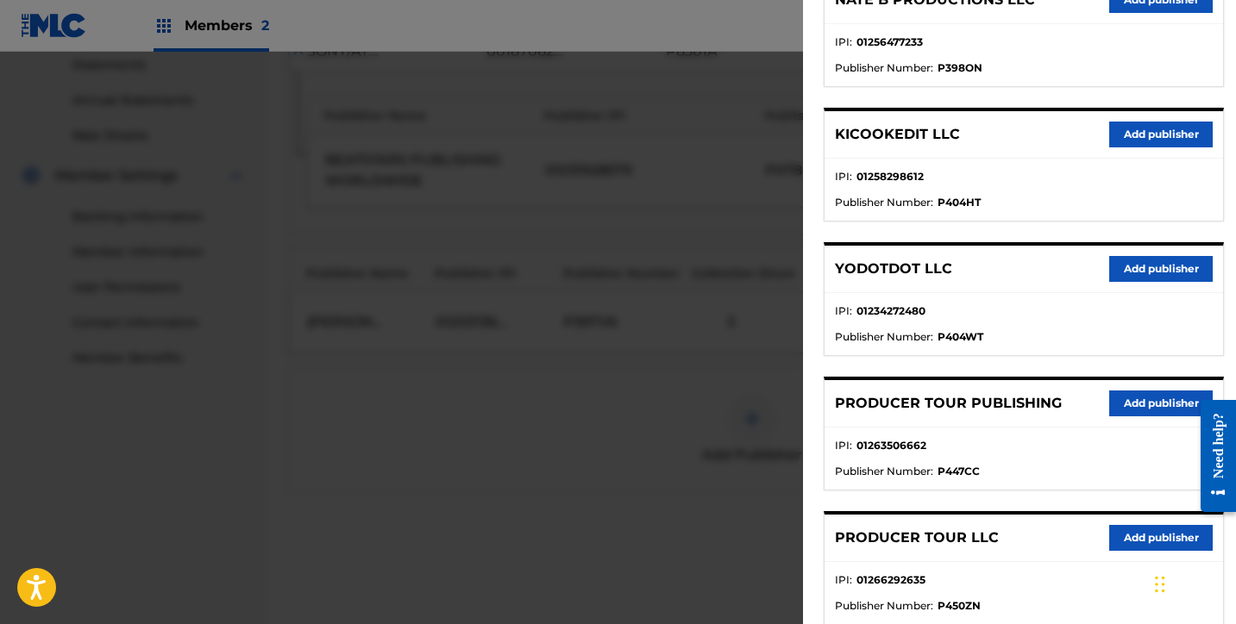
scroll to position [533, 0]
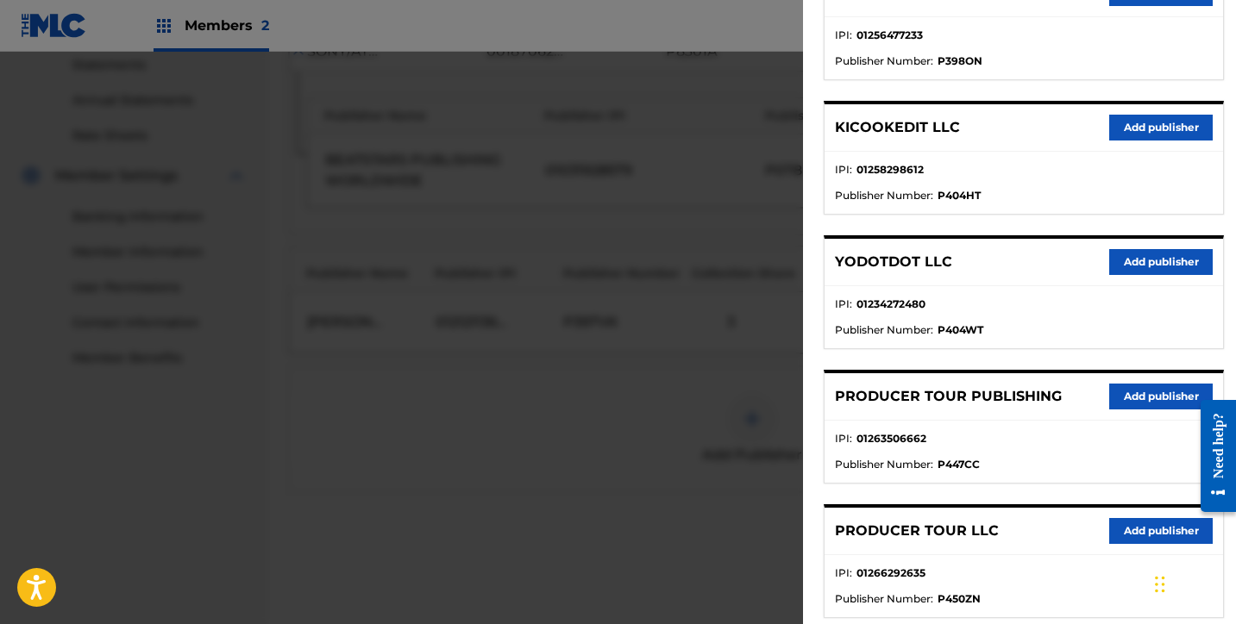
click at [1134, 387] on button "Add publisher" at bounding box center [1160, 397] width 103 height 26
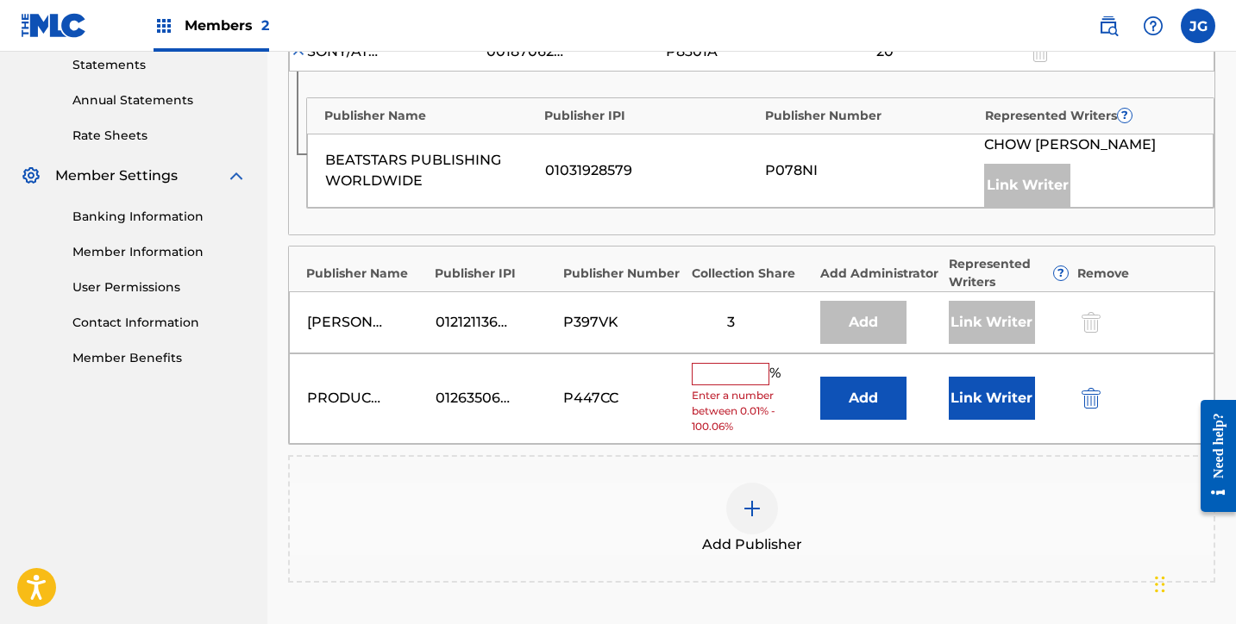
click at [722, 371] on input "text" at bounding box center [731, 374] width 78 height 22
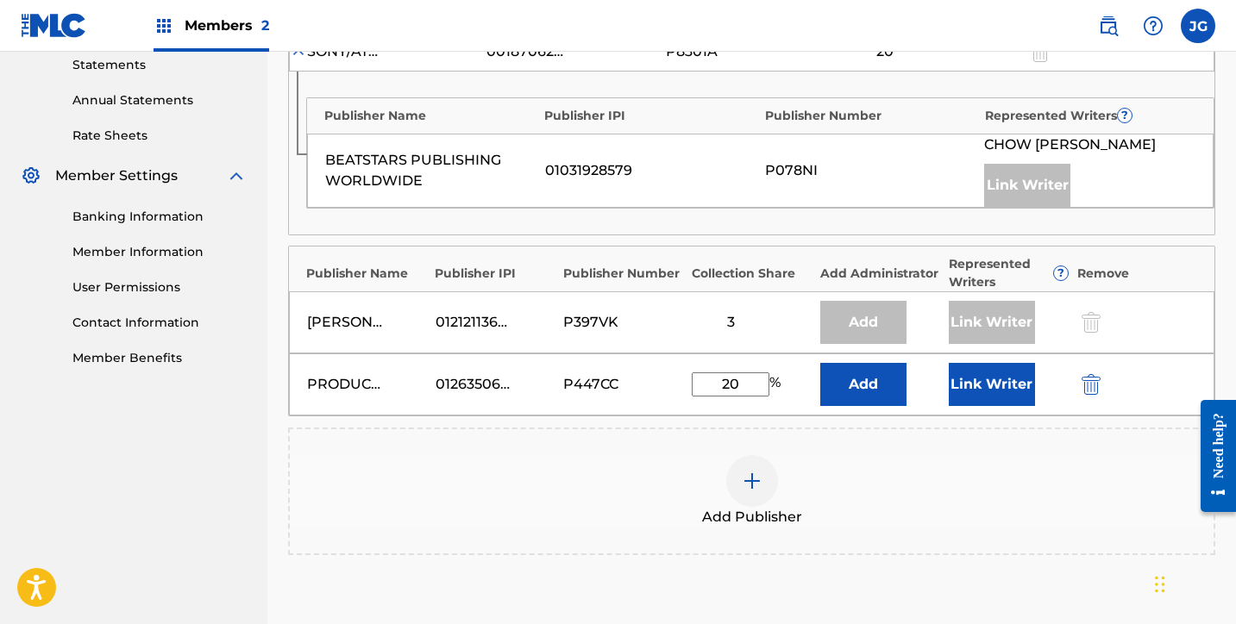
type input "20"
click at [970, 381] on button "Link Writer" at bounding box center [992, 384] width 86 height 43
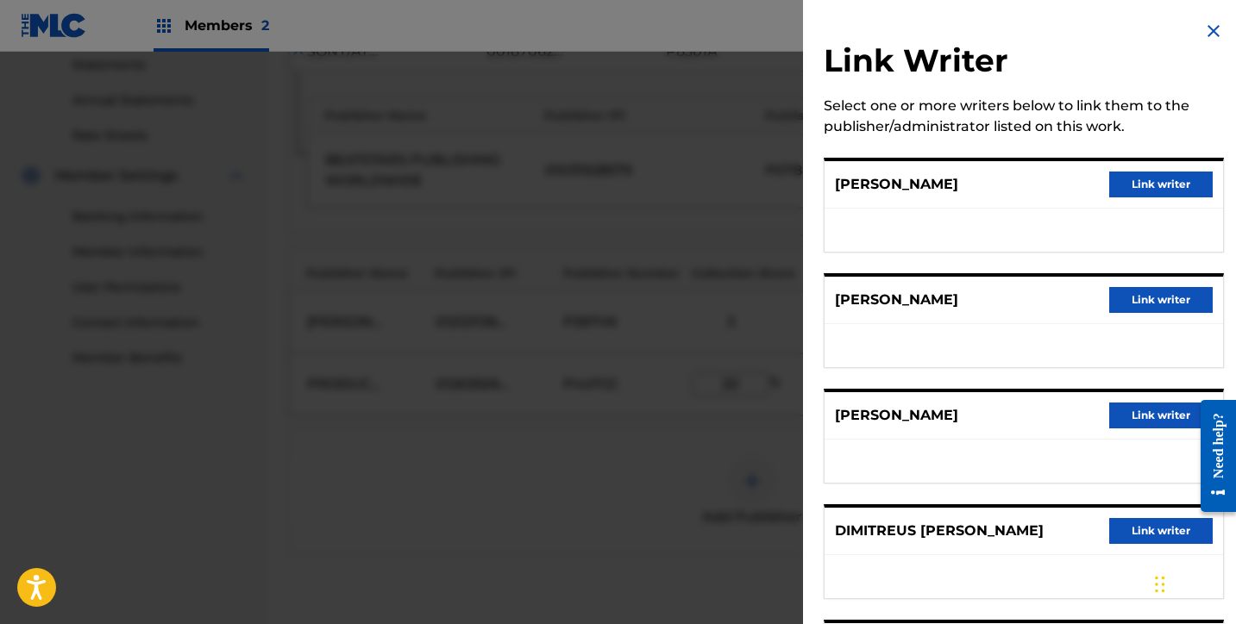
click at [1118, 534] on button "Link writer" at bounding box center [1160, 531] width 103 height 26
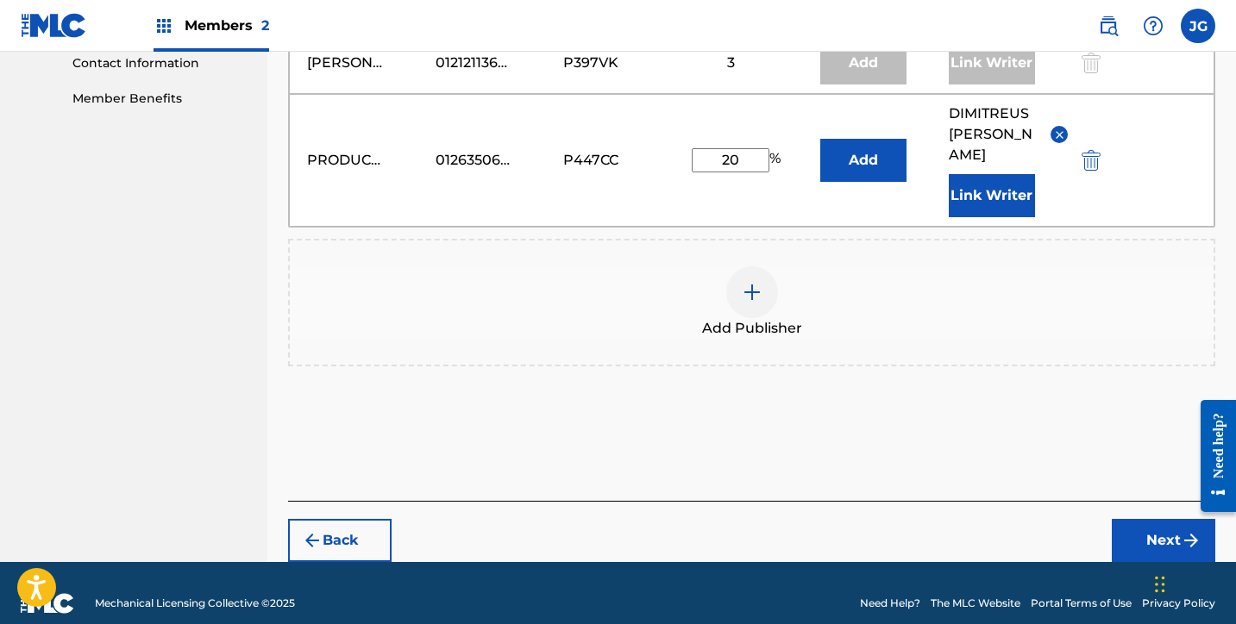
scroll to position [857, 0]
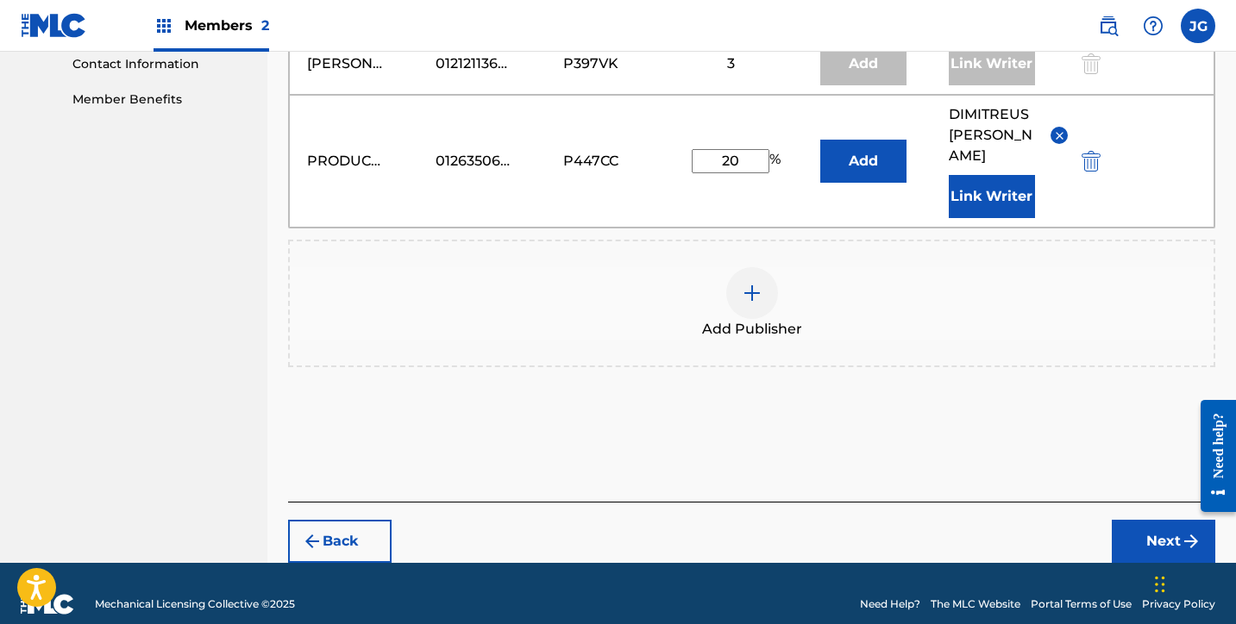
click at [1160, 520] on button "Next" at bounding box center [1163, 541] width 103 height 43
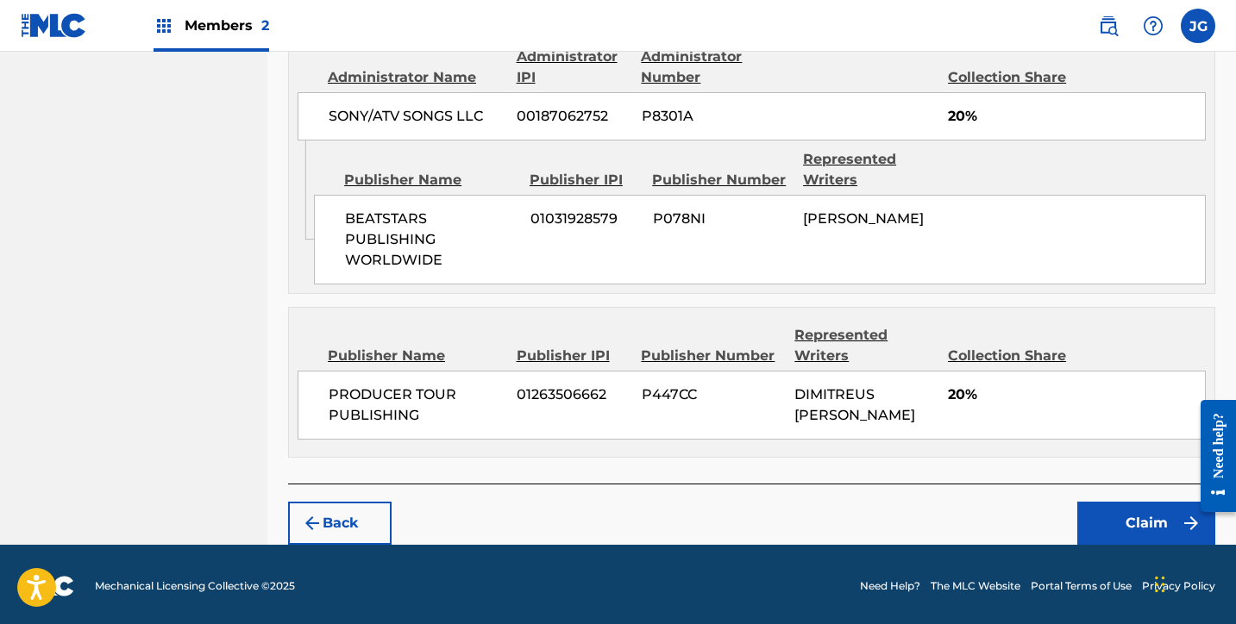
scroll to position [969, 0]
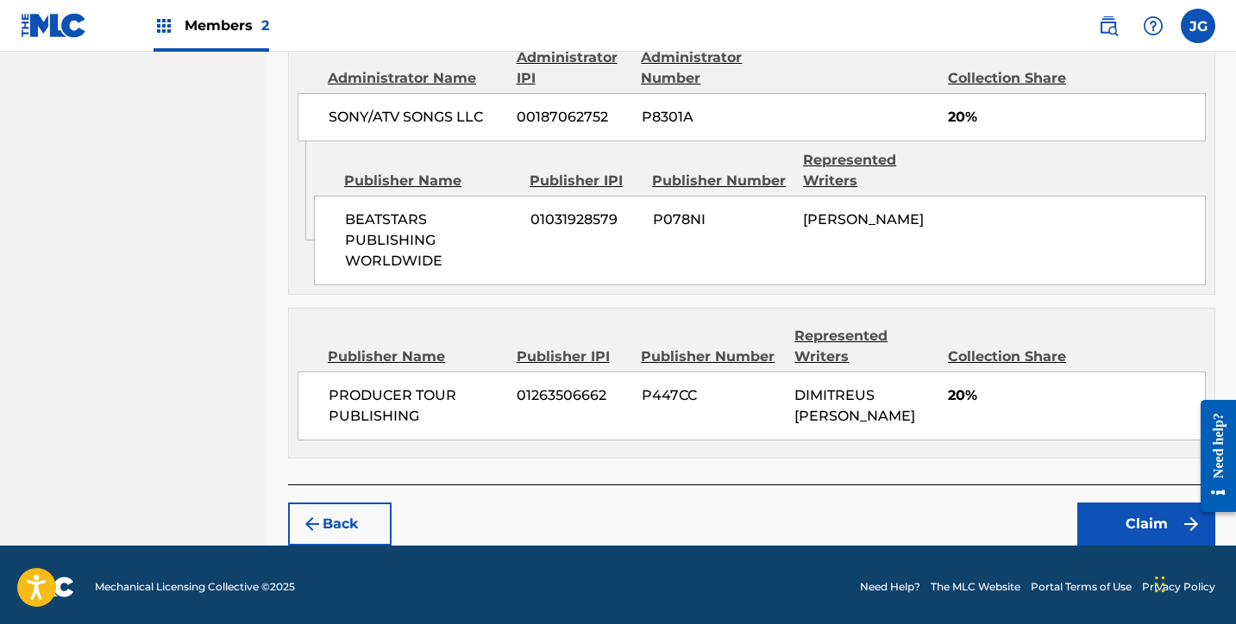
click at [1120, 513] on button "Claim" at bounding box center [1146, 524] width 138 height 43
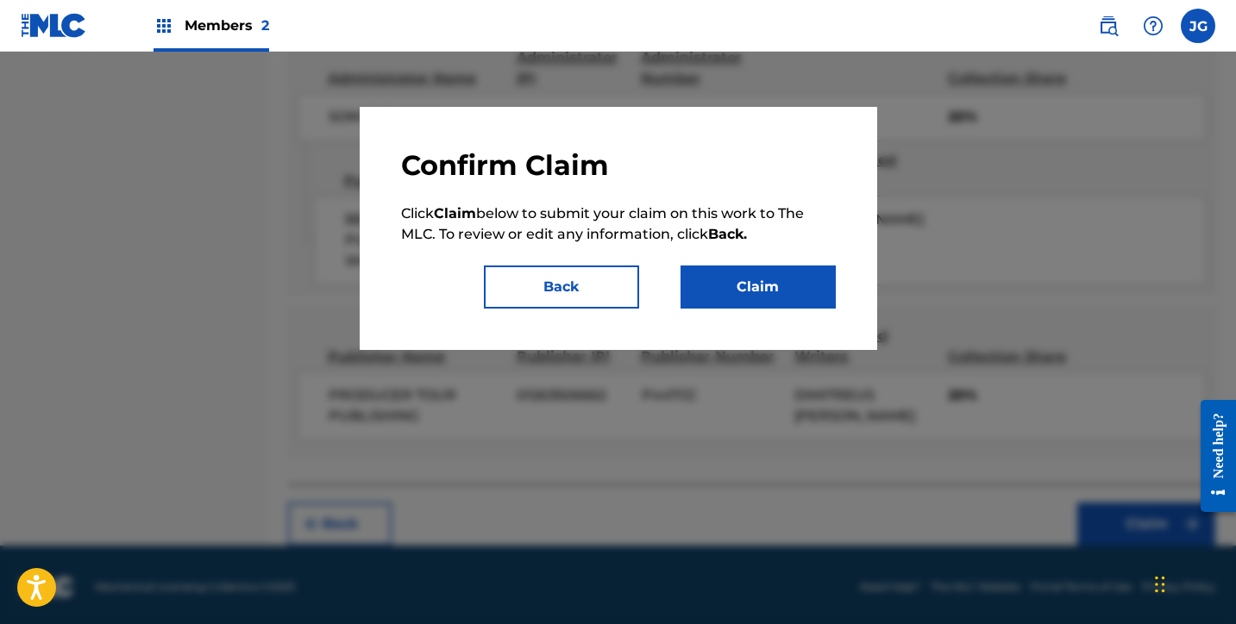
click at [781, 292] on button "Claim" at bounding box center [757, 287] width 155 height 43
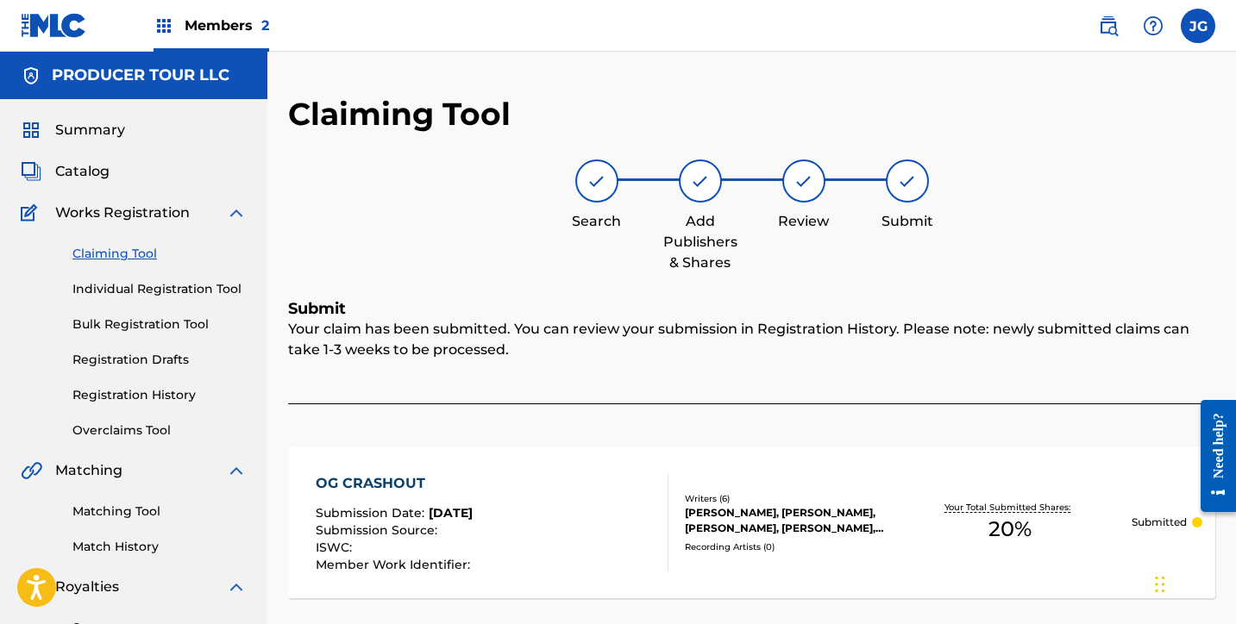
scroll to position [0, 0]
click at [92, 135] on span "Summary" at bounding box center [90, 130] width 70 height 21
